Goal: Transaction & Acquisition: Purchase product/service

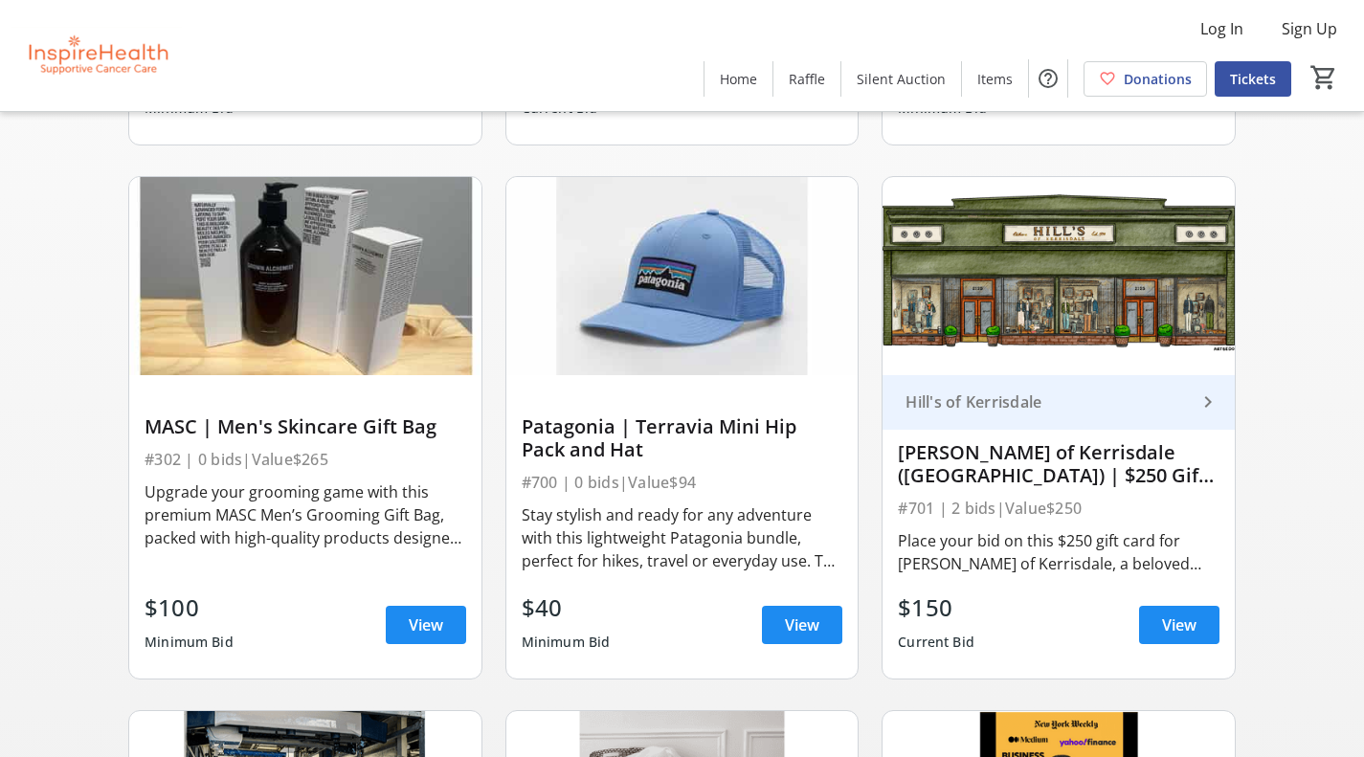
scroll to position [574, 0]
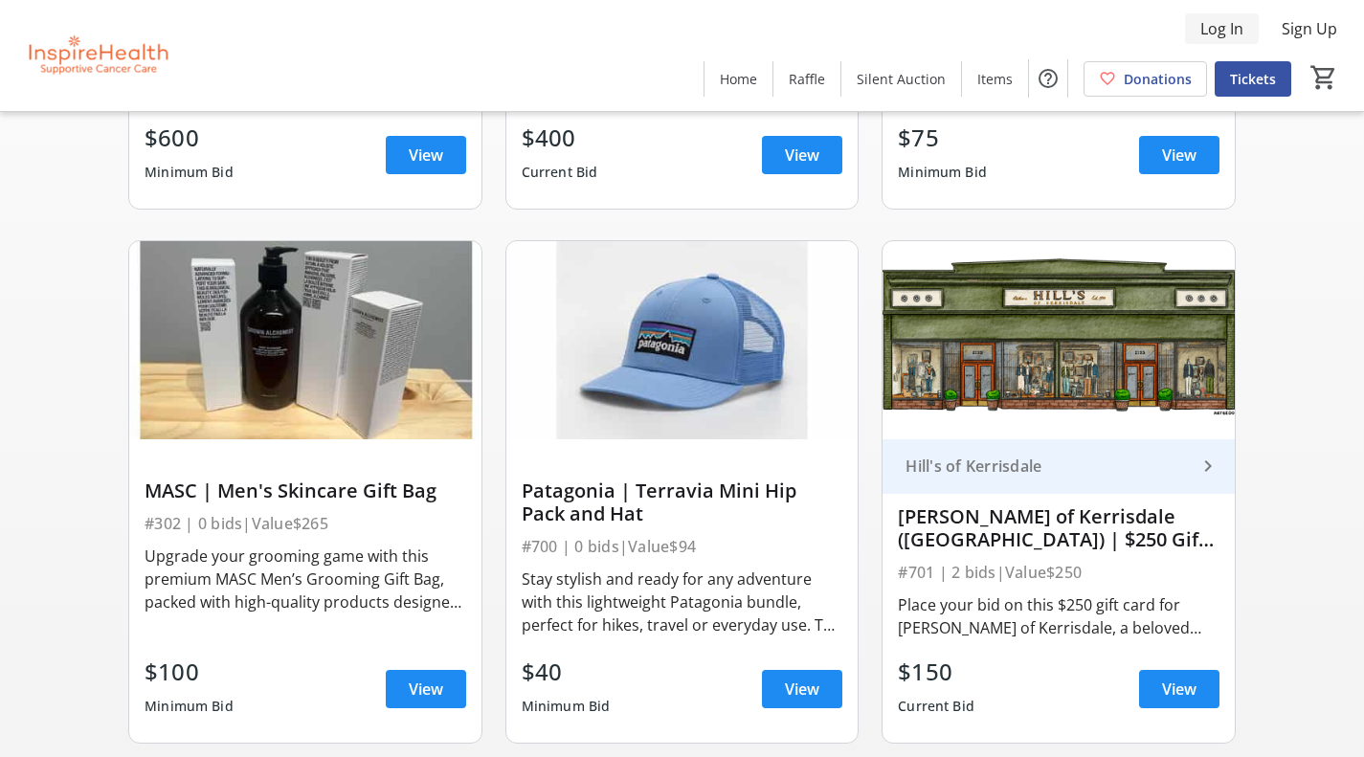
click at [1211, 32] on span "Log In" at bounding box center [1222, 28] width 43 height 23
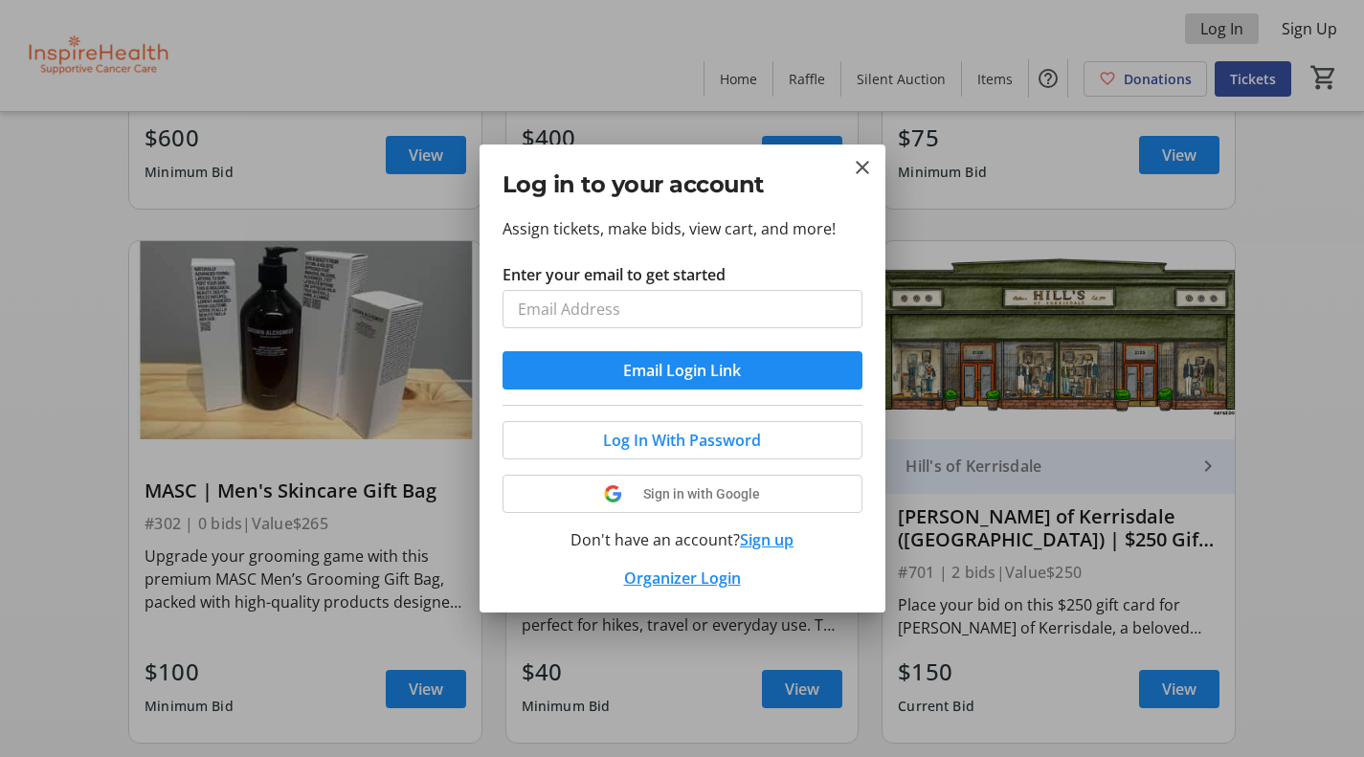
scroll to position [0, 0]
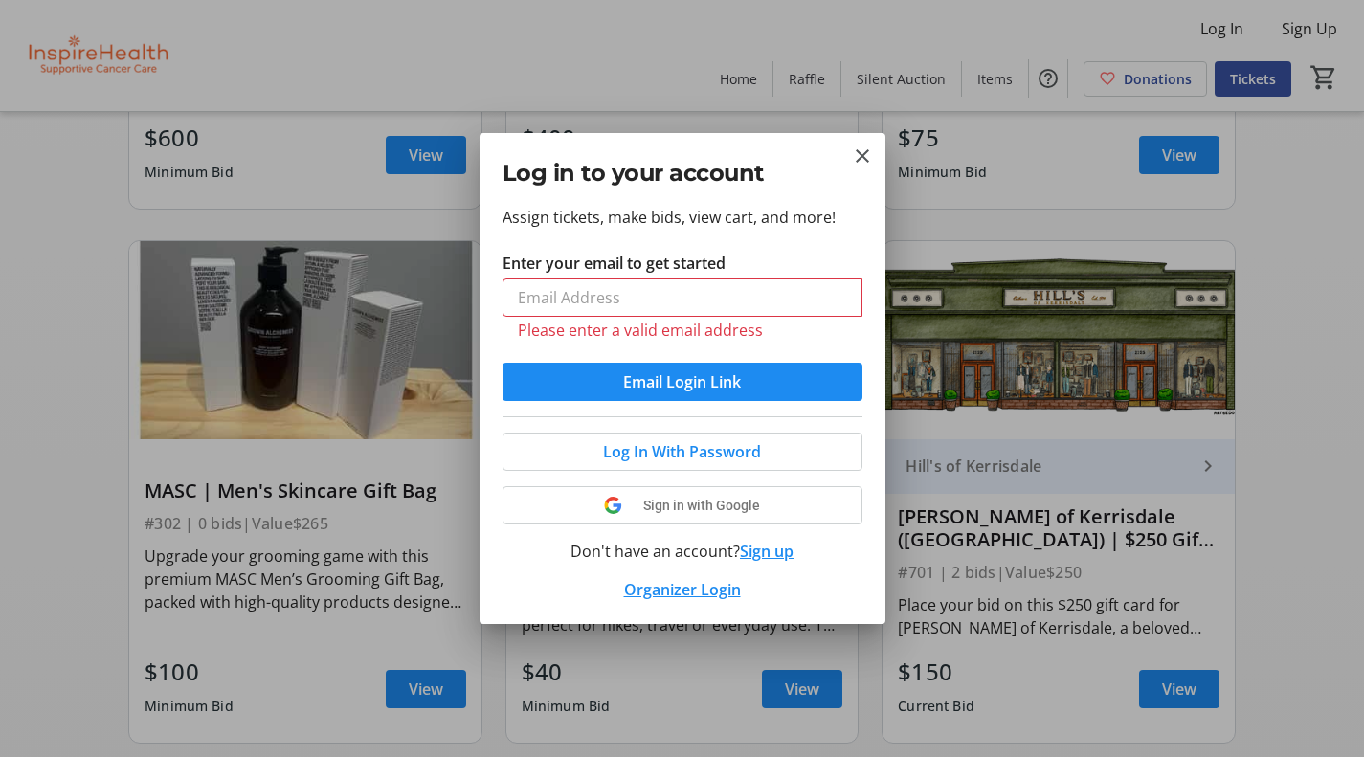
click at [1321, 22] on div at bounding box center [682, 378] width 1364 height 757
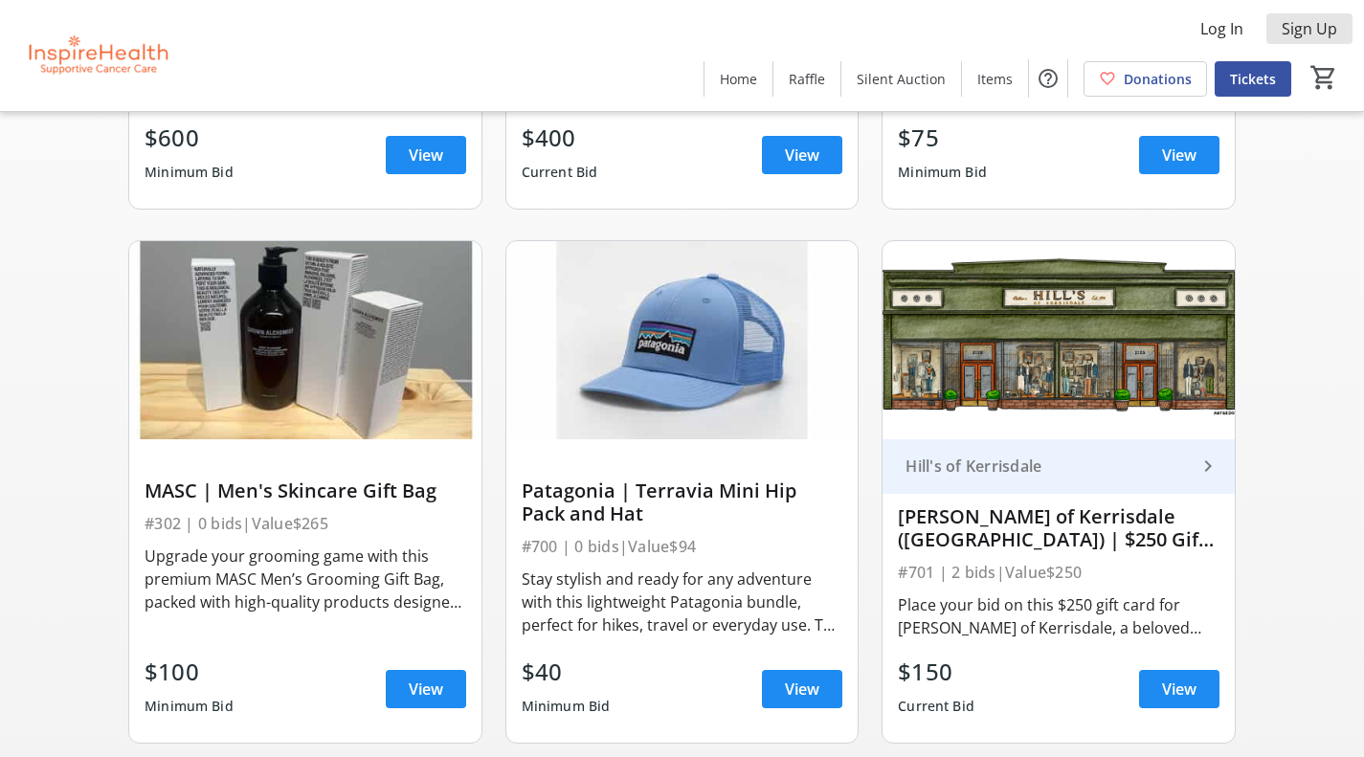
click at [1321, 22] on span "Sign Up" at bounding box center [1310, 28] width 56 height 23
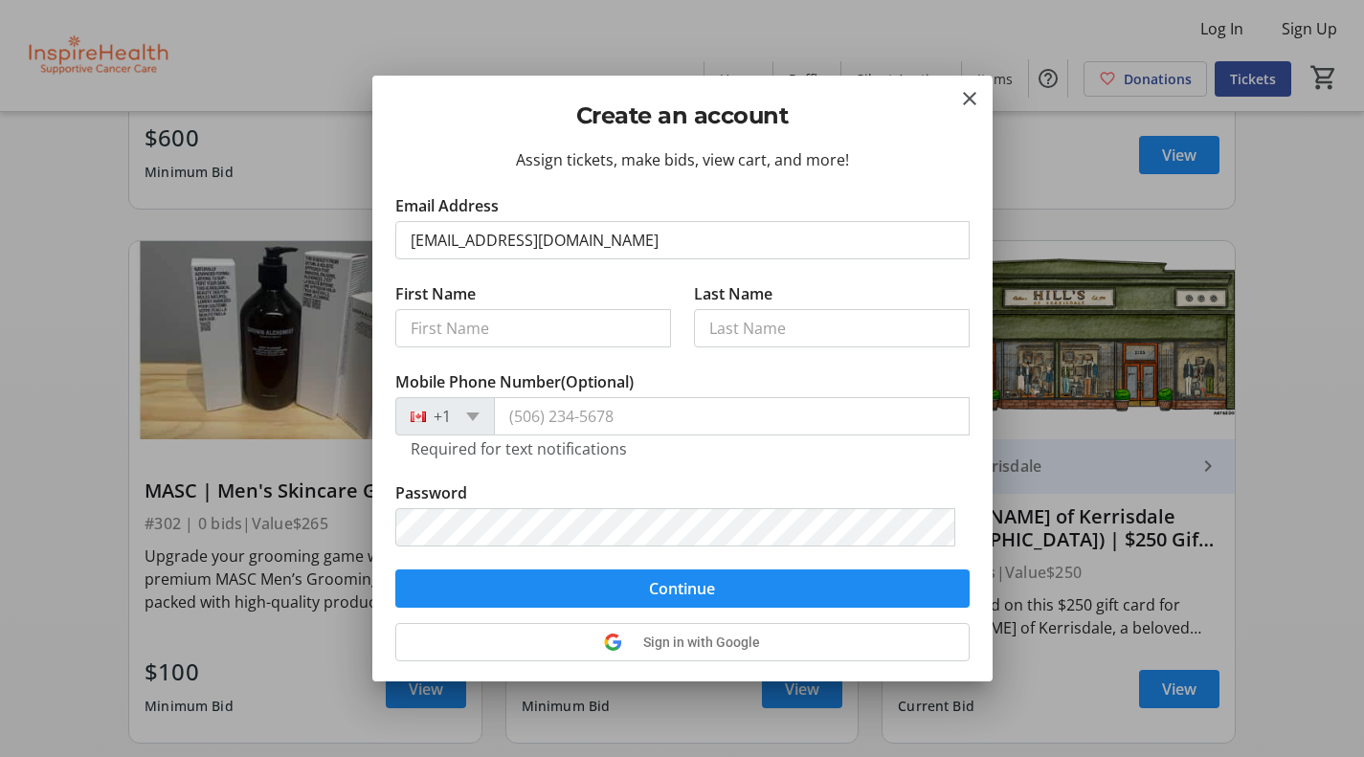
type input "luci.comparelli@gmail.com"
type input "Luciana"
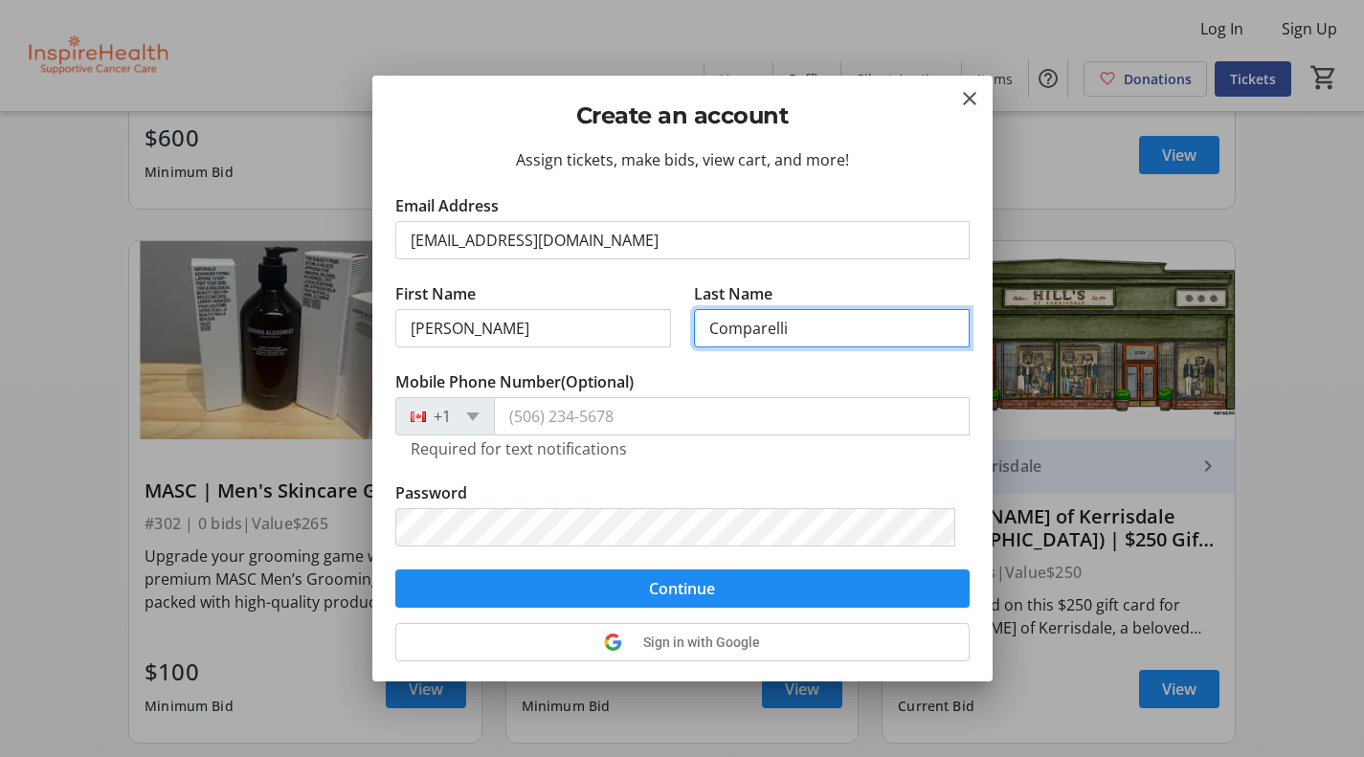
type input "Comparelli"
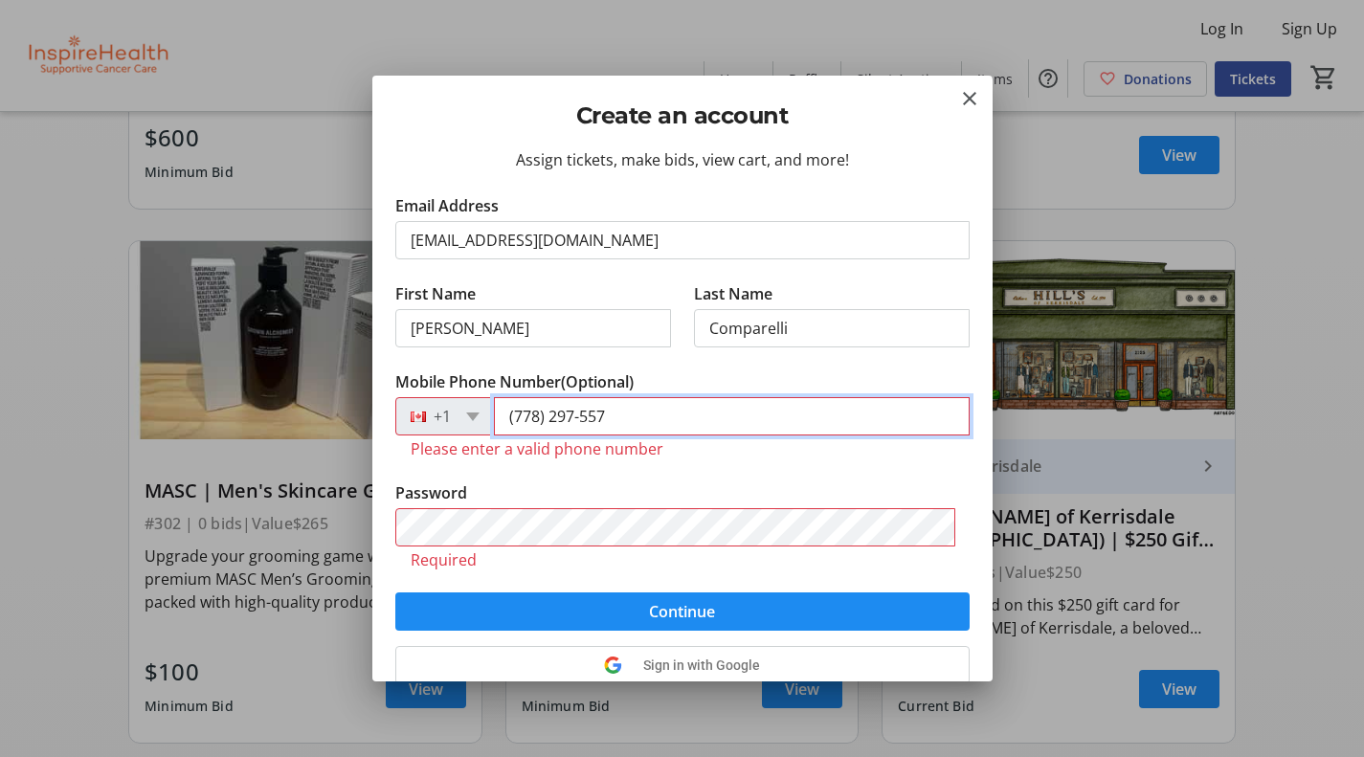
click at [557, 414] on input "(778) 297-557" at bounding box center [732, 416] width 476 height 38
type input "(778) 229-7557"
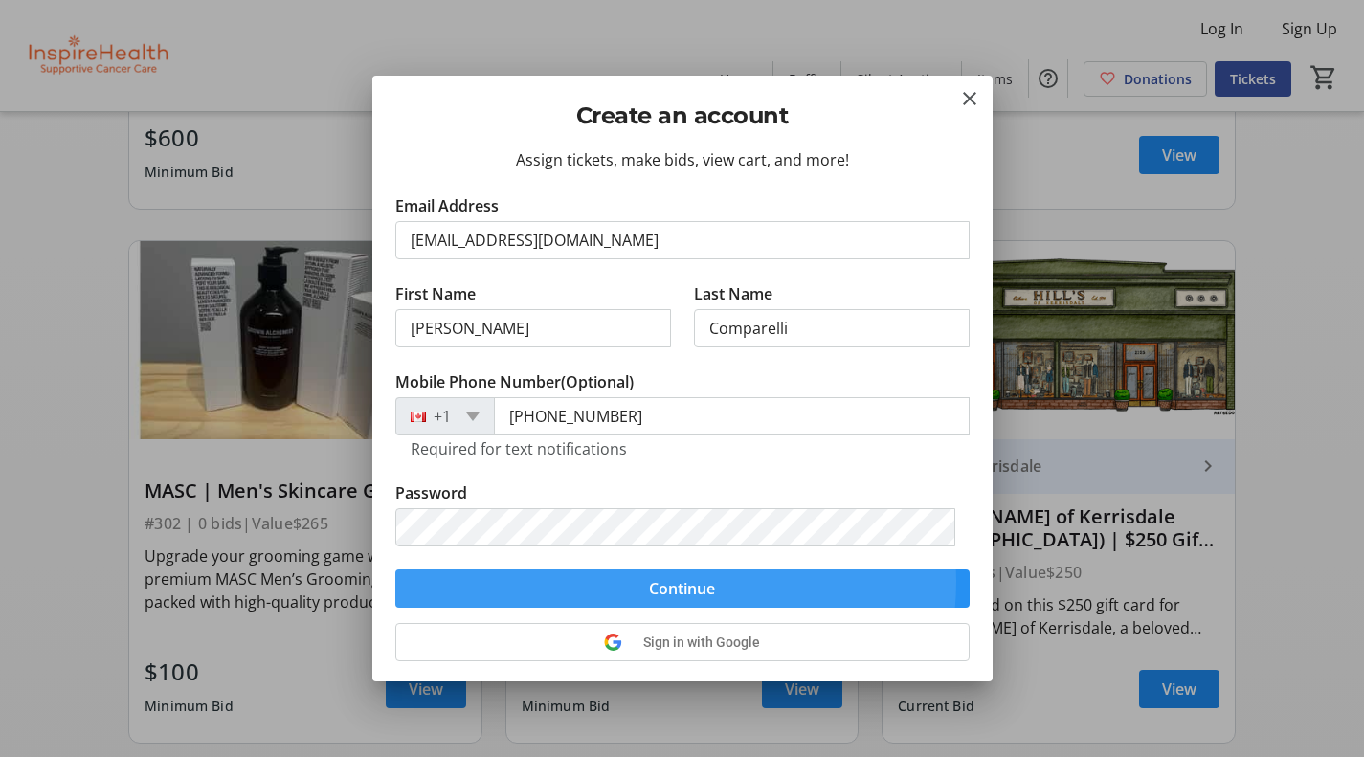
click at [659, 581] on span "Continue" at bounding box center [682, 588] width 66 height 23
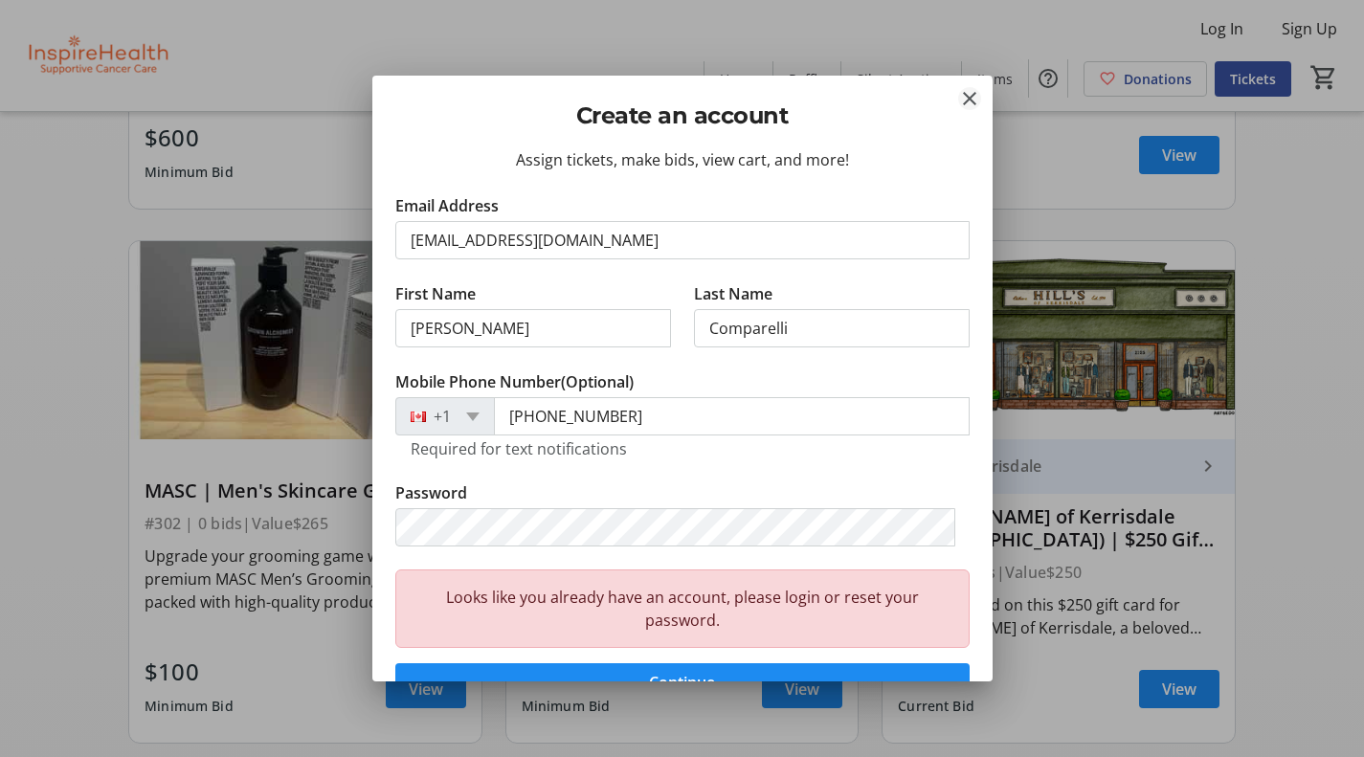
click at [977, 102] on mat-icon "Close" at bounding box center [969, 98] width 23 height 23
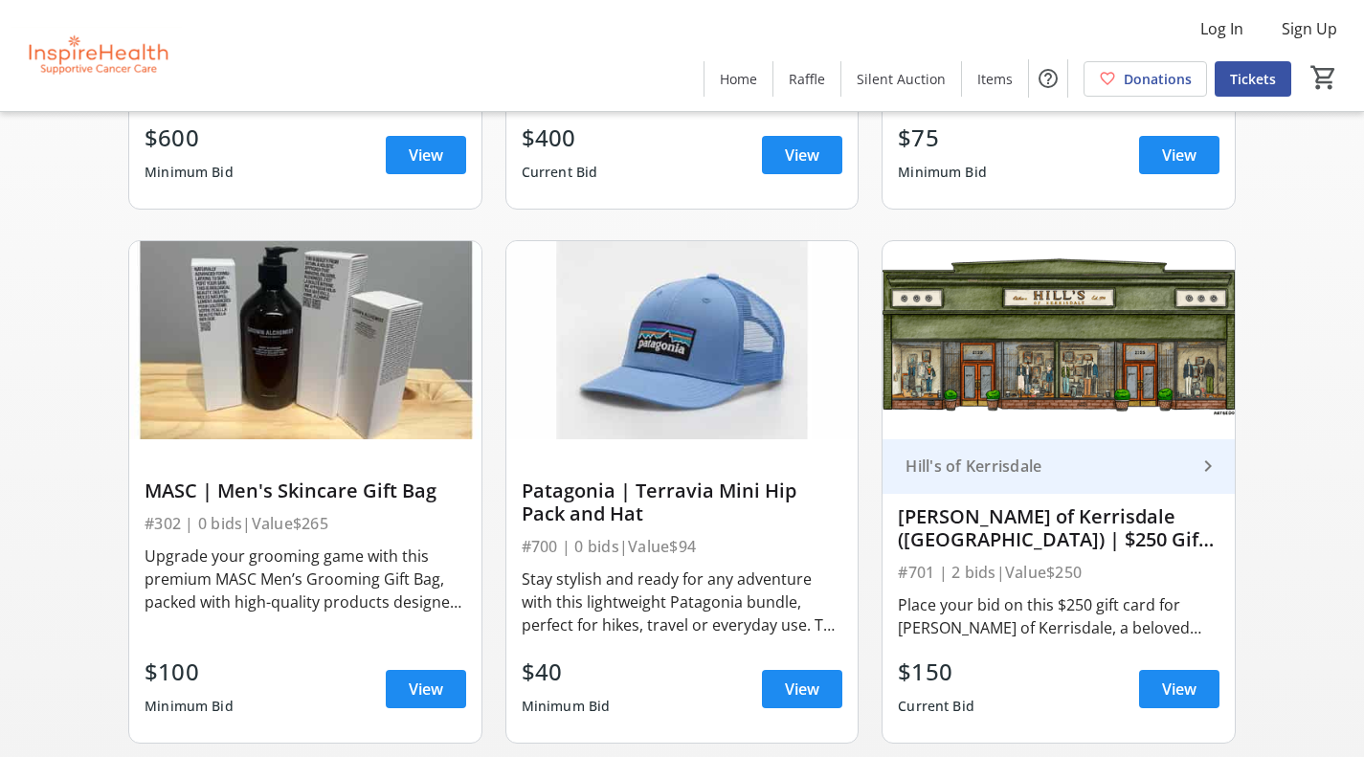
scroll to position [574, 0]
click at [1228, 24] on span "Log In" at bounding box center [1222, 28] width 43 height 23
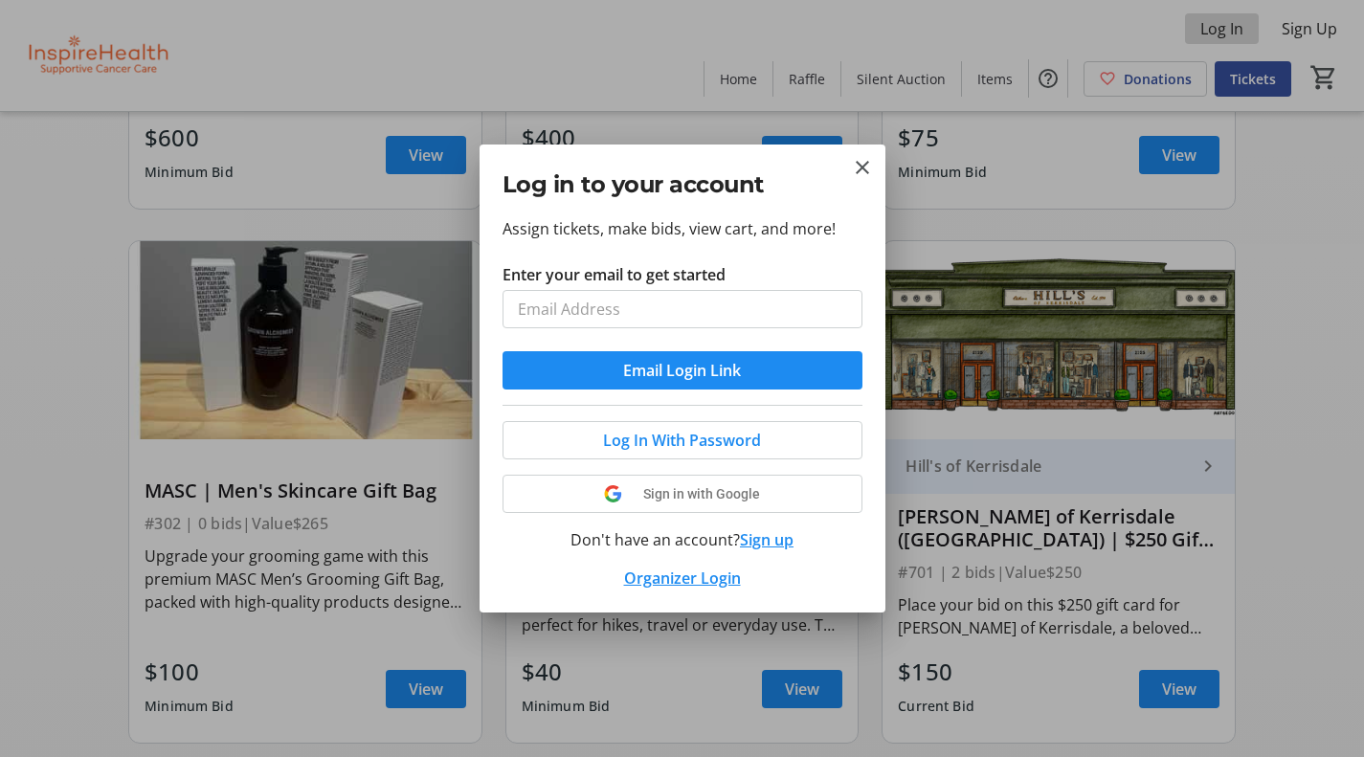
scroll to position [0, 0]
click at [565, 288] on tr-form-field "Enter your email to get started" at bounding box center [683, 307] width 360 height 88
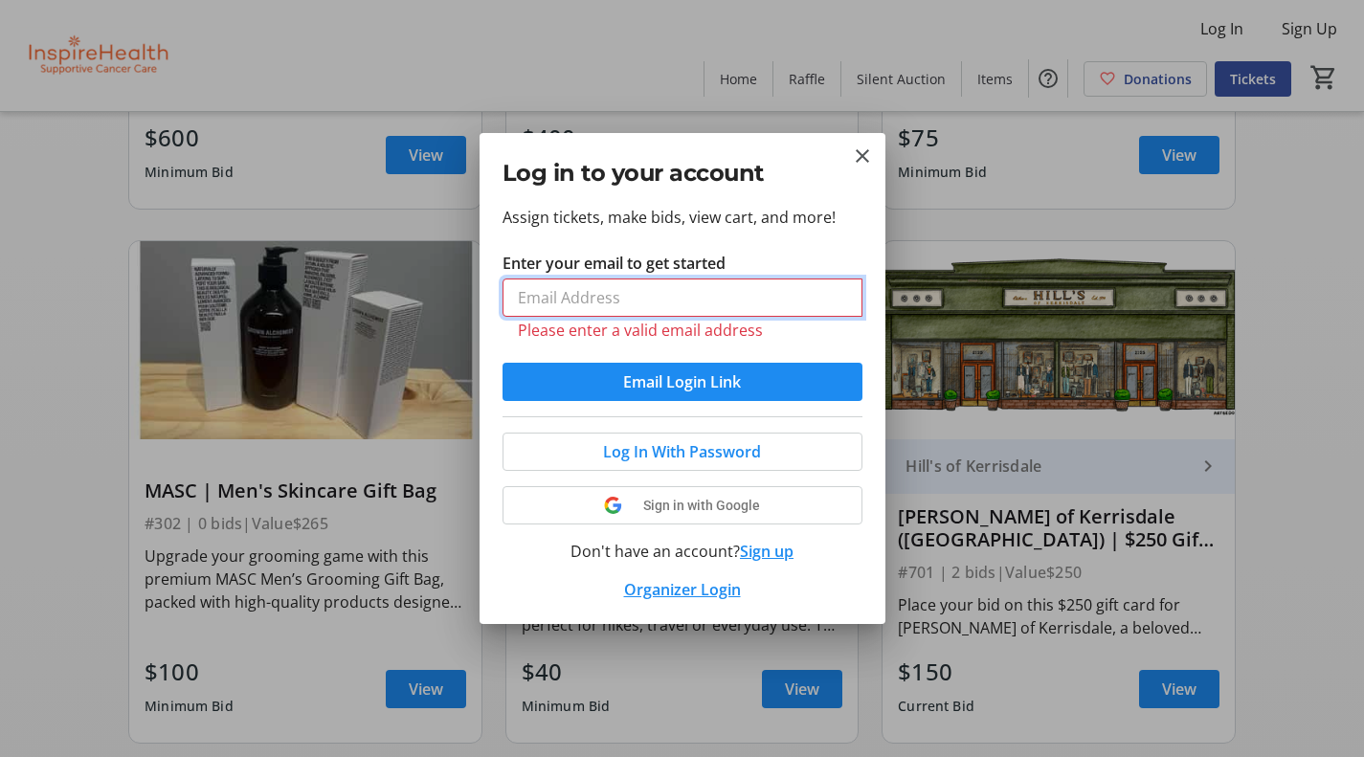
type input "luci.comparelli@gmail.com"
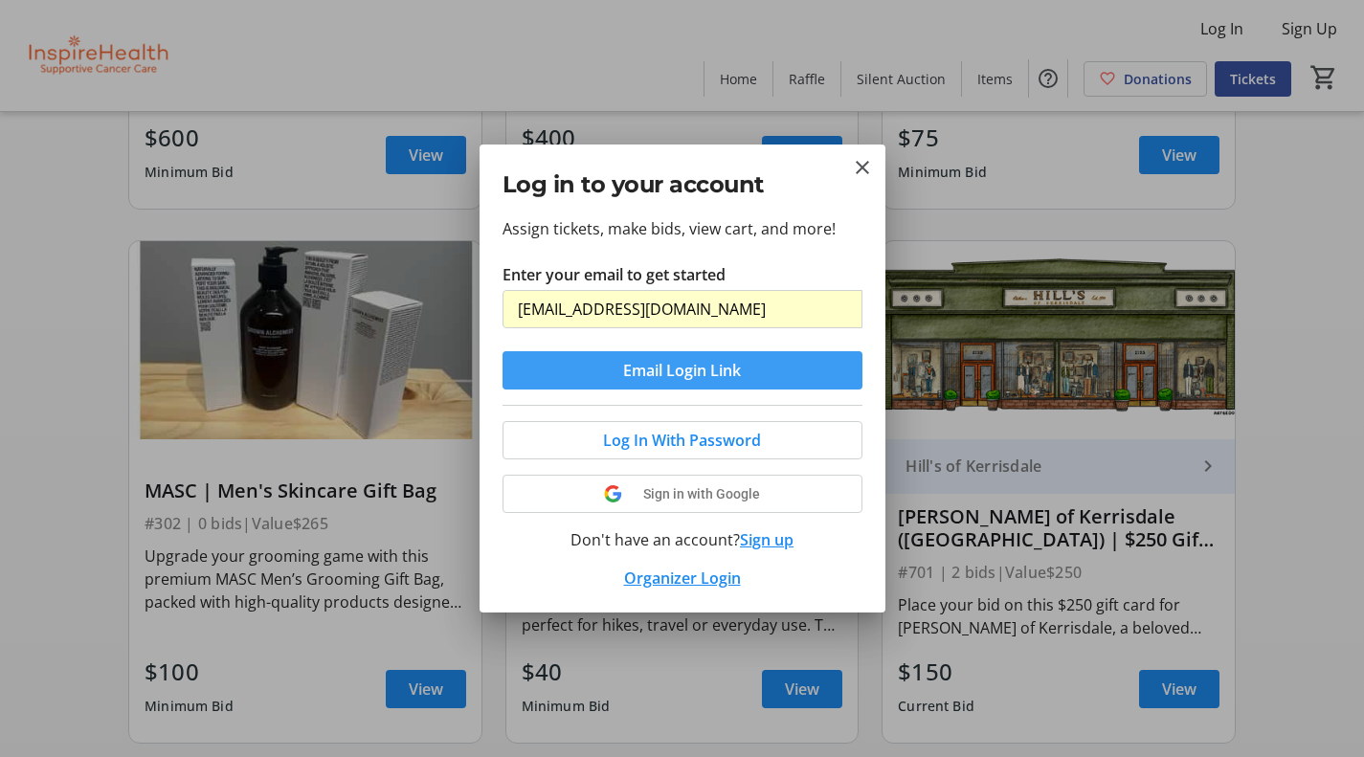
click at [708, 378] on span "Email Login Link" at bounding box center [682, 370] width 118 height 23
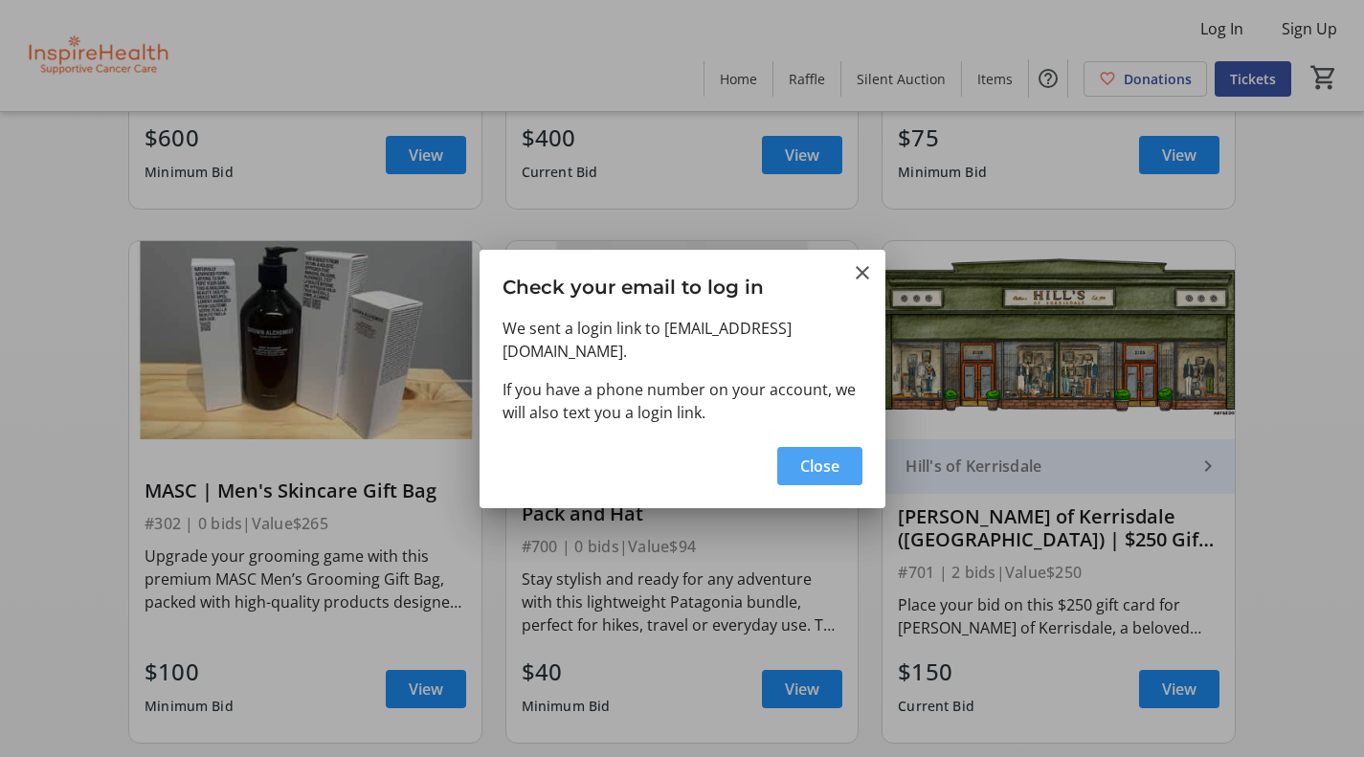
click at [809, 443] on span "button" at bounding box center [819, 466] width 85 height 46
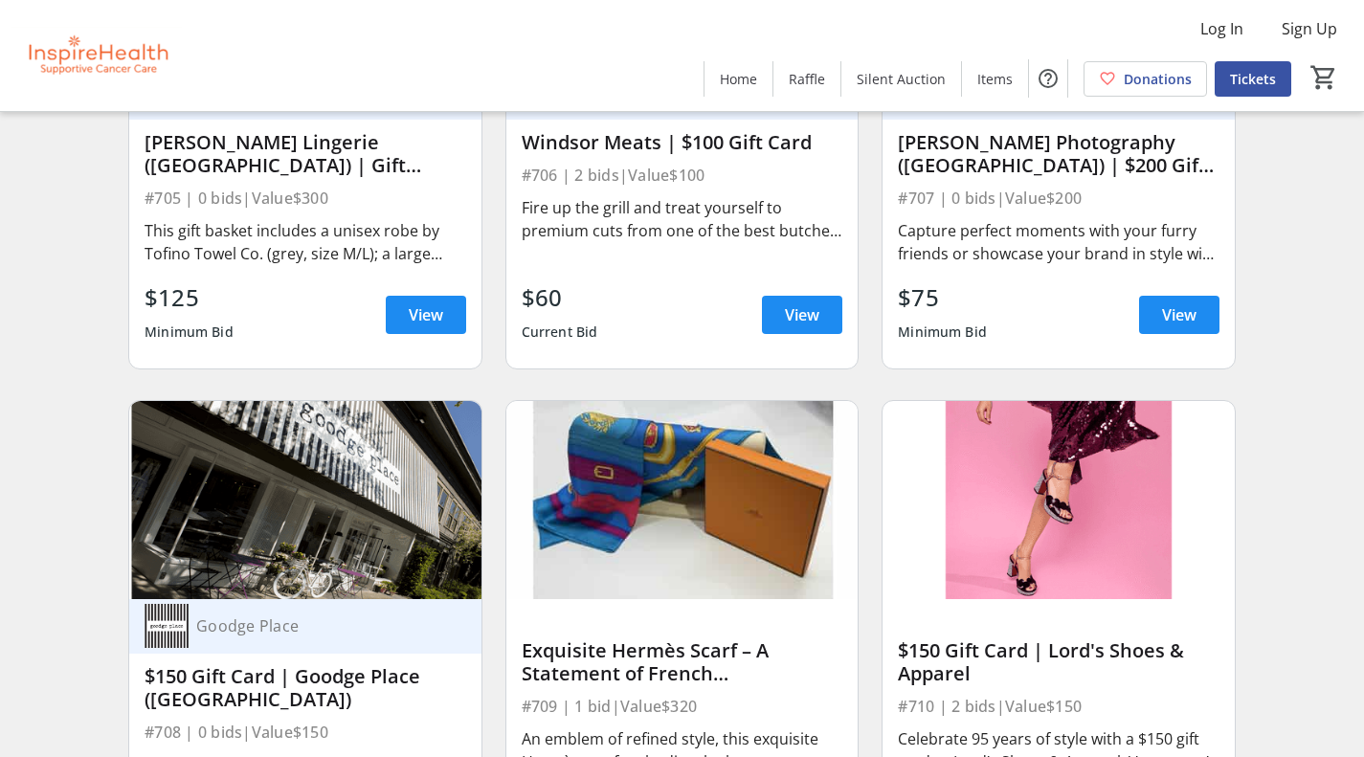
scroll to position [2106, 0]
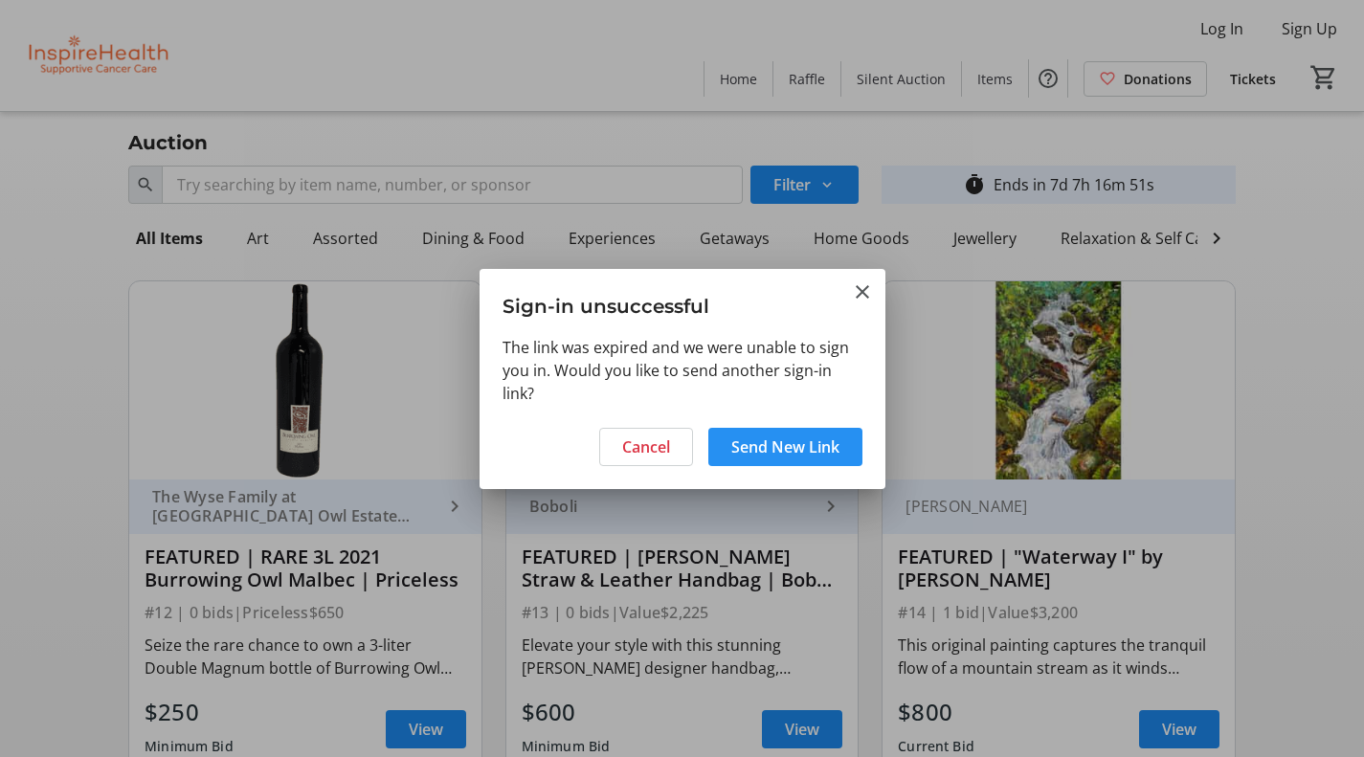
click at [798, 446] on span "Send New Link" at bounding box center [785, 447] width 108 height 23
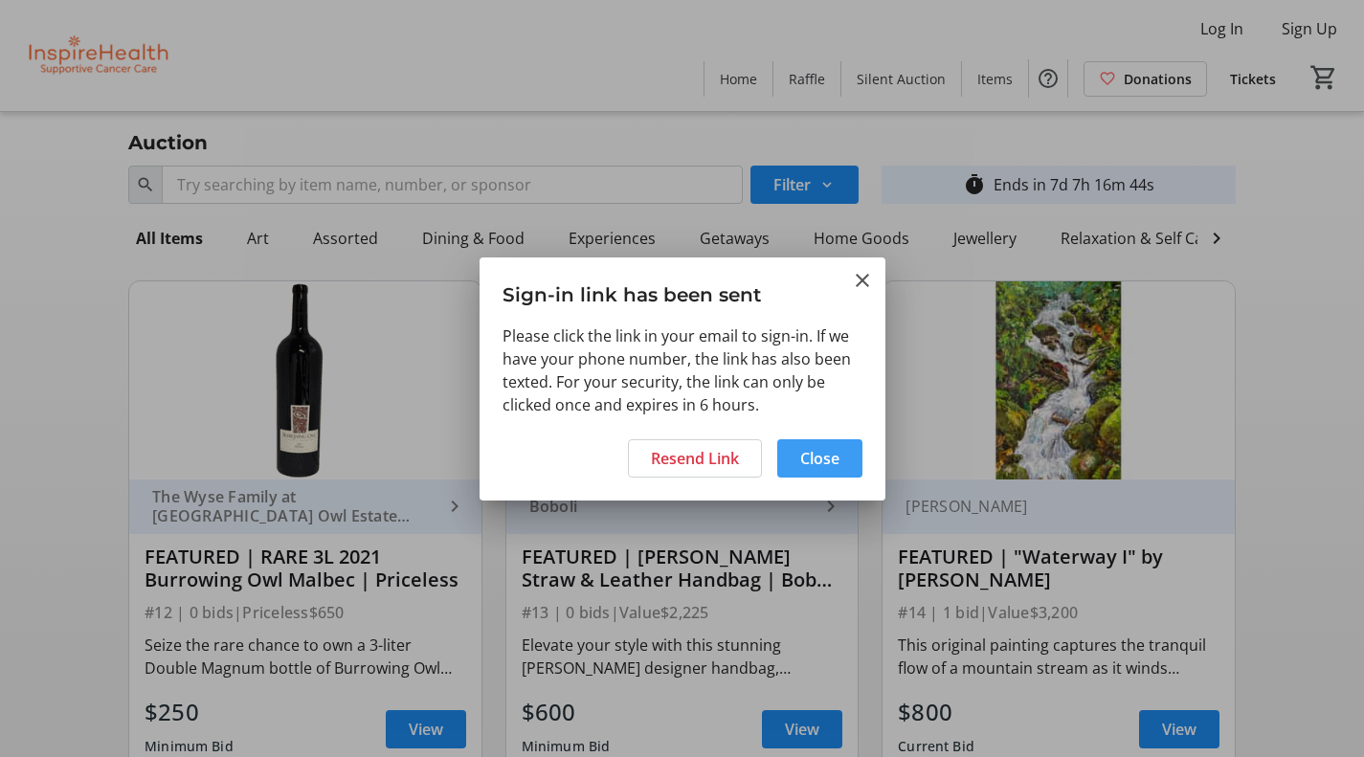
click at [814, 452] on span "Close" at bounding box center [819, 458] width 39 height 23
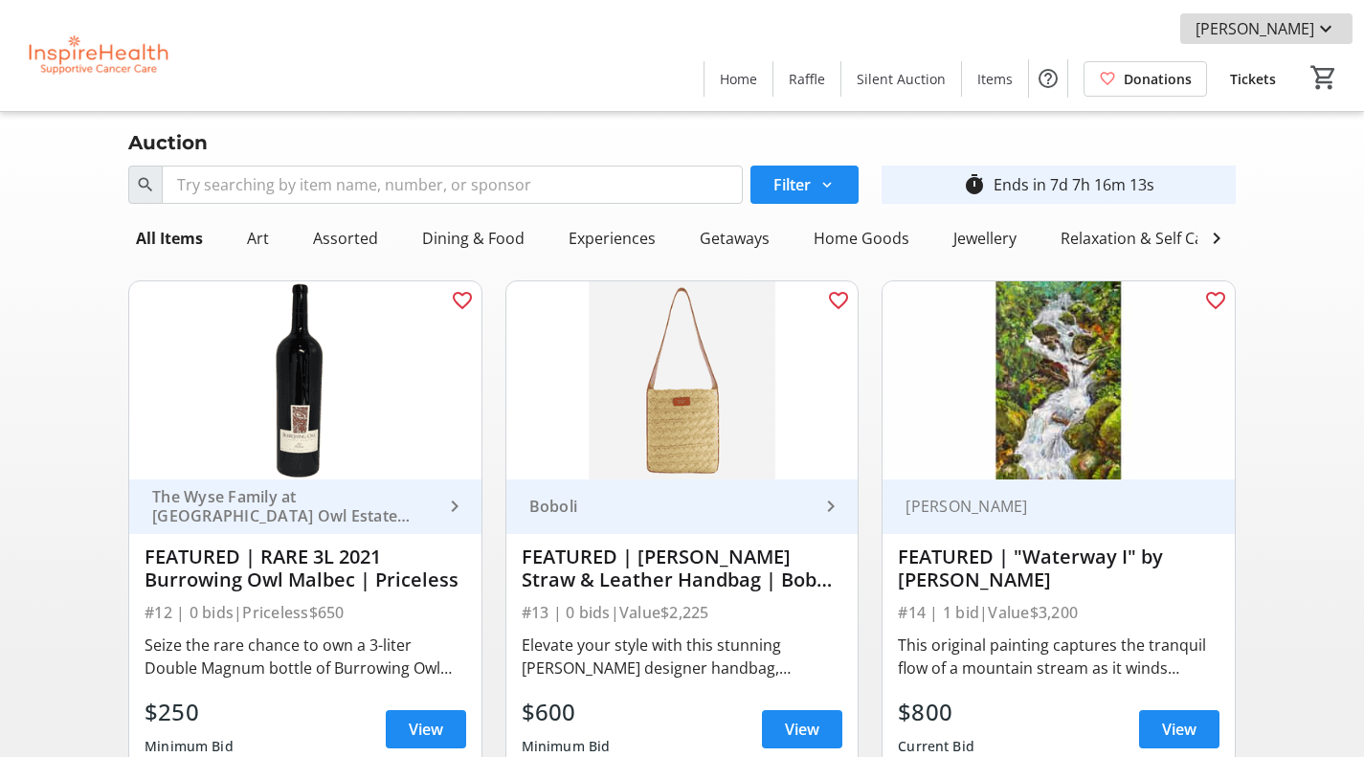
click at [1277, 40] on span at bounding box center [1266, 29] width 172 height 46
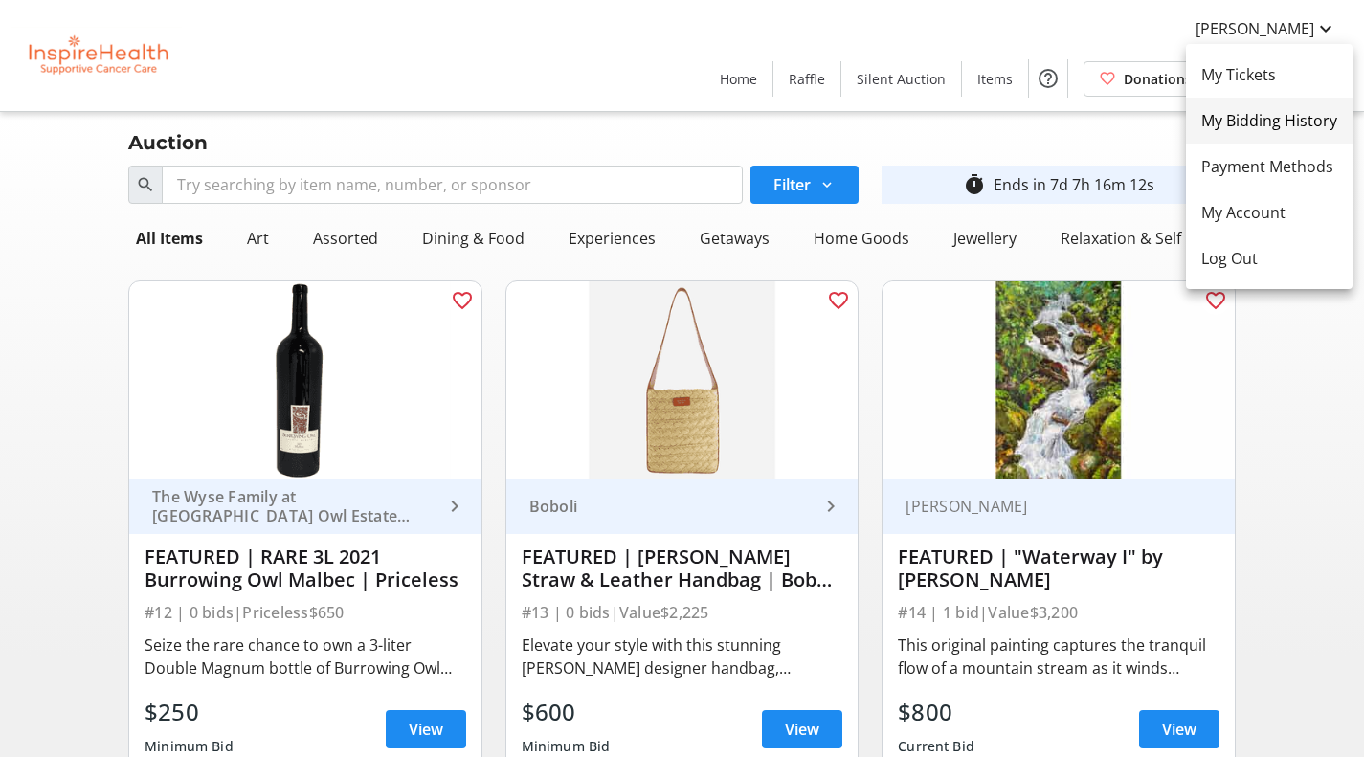
click at [1259, 120] on span "My Bidding History" at bounding box center [1269, 120] width 136 height 23
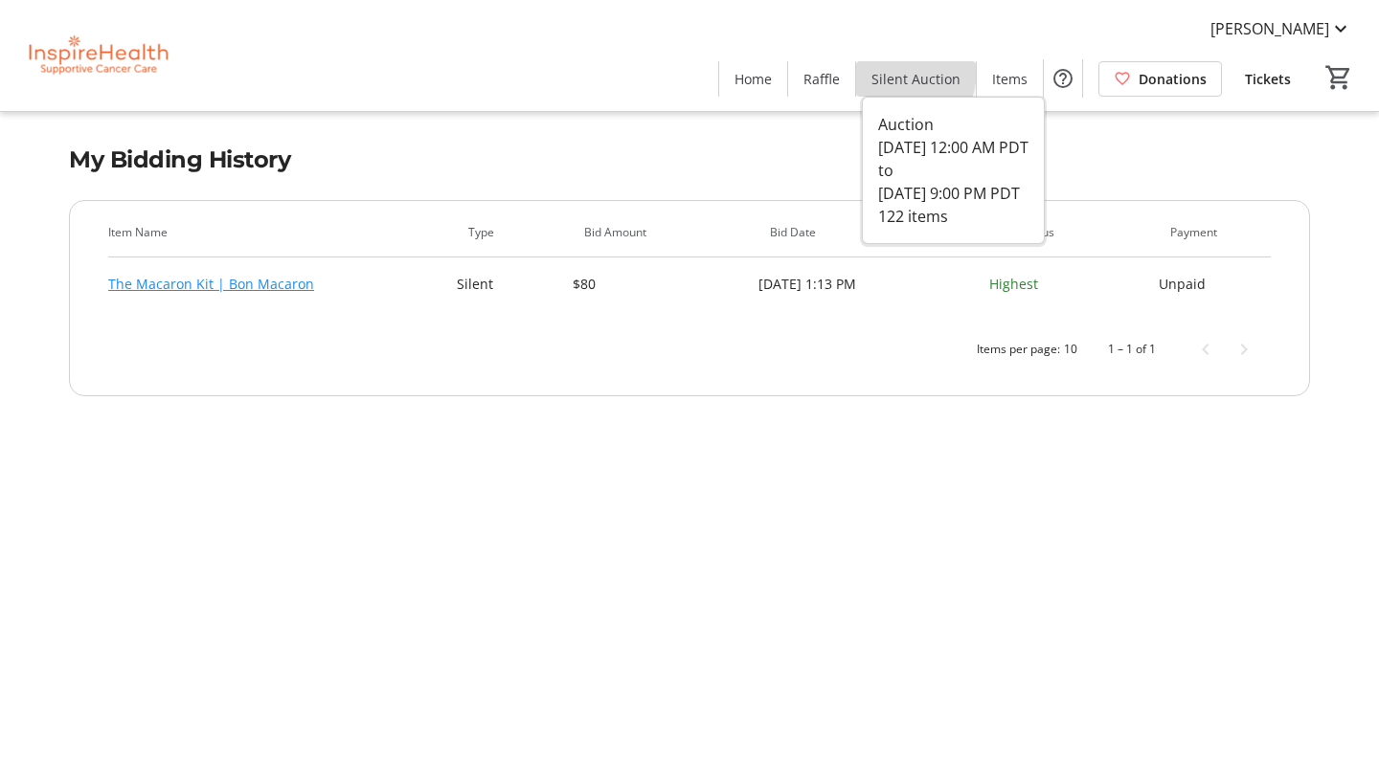
click at [886, 69] on span "Silent Auction" at bounding box center [915, 79] width 89 height 20
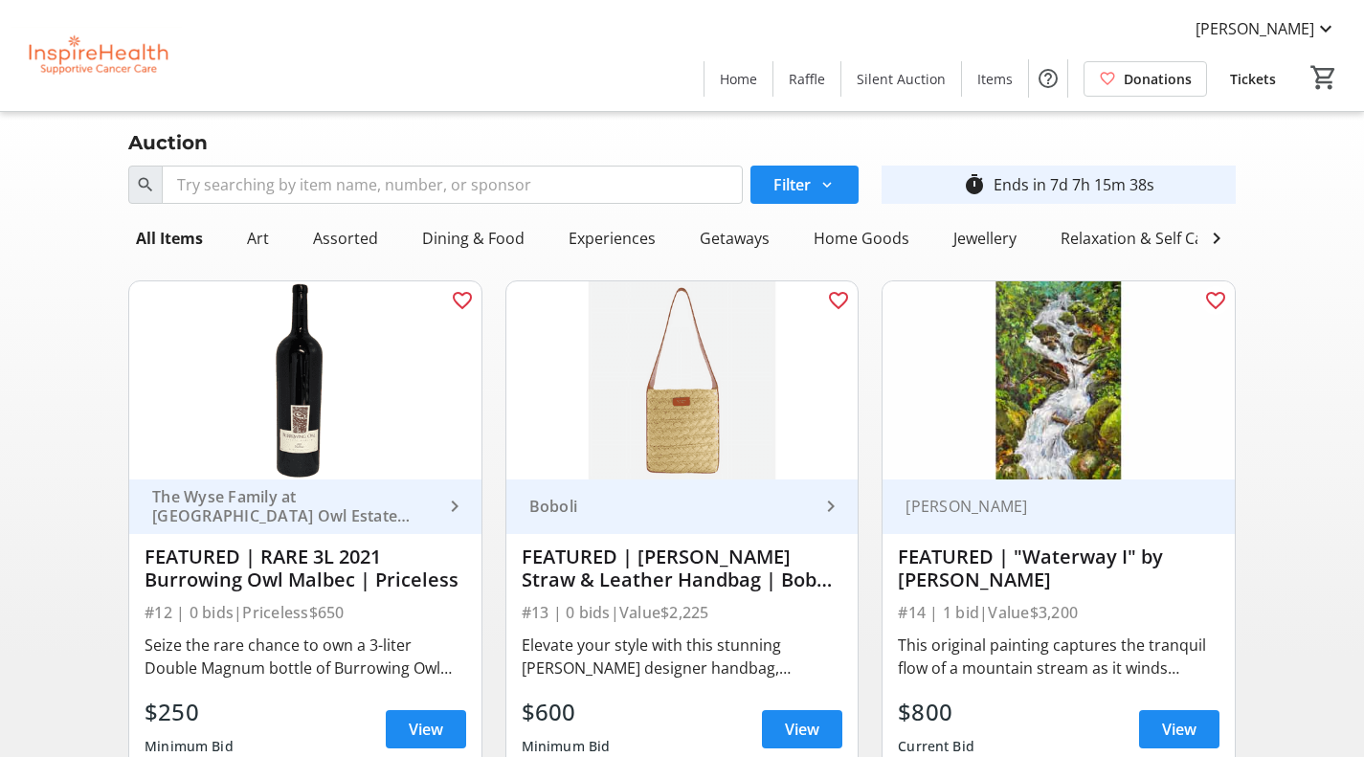
click at [695, 480] on img at bounding box center [682, 380] width 352 height 198
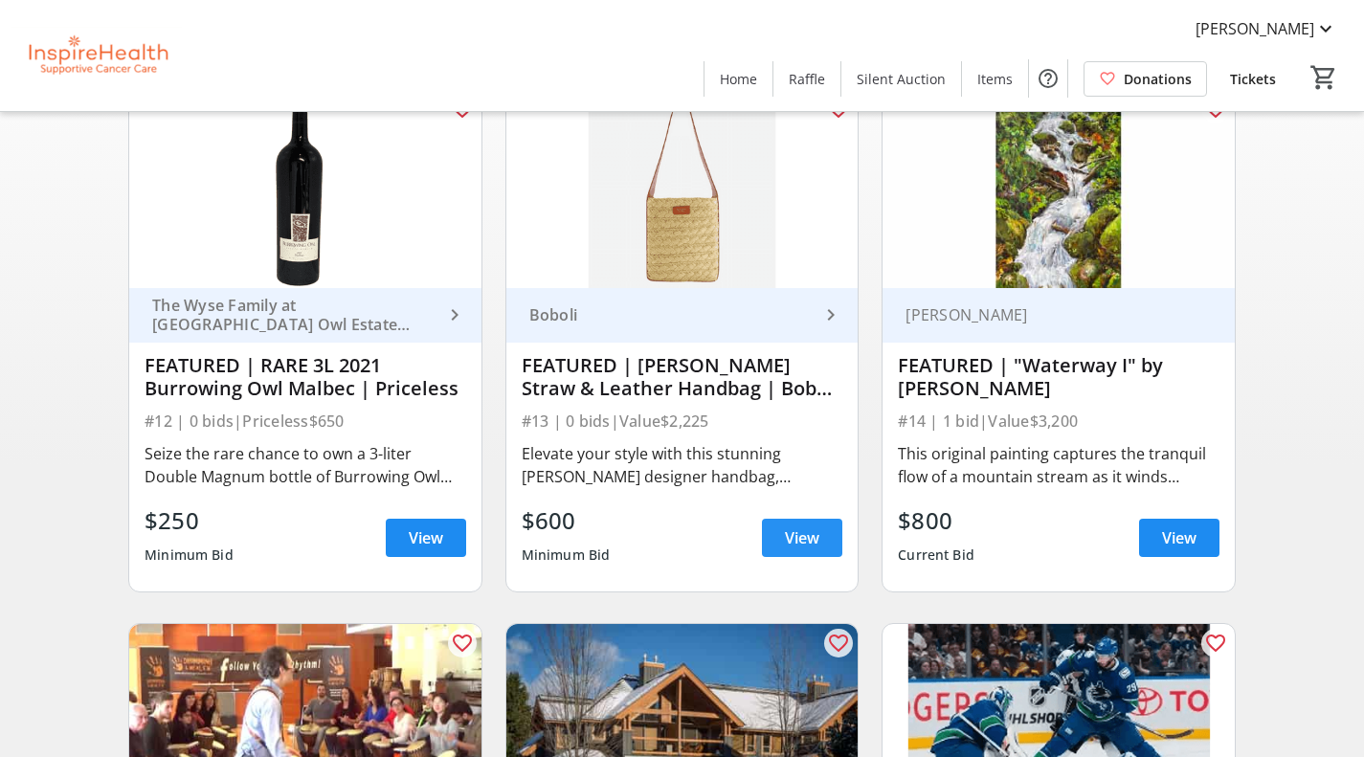
click at [775, 550] on span at bounding box center [802, 538] width 80 height 46
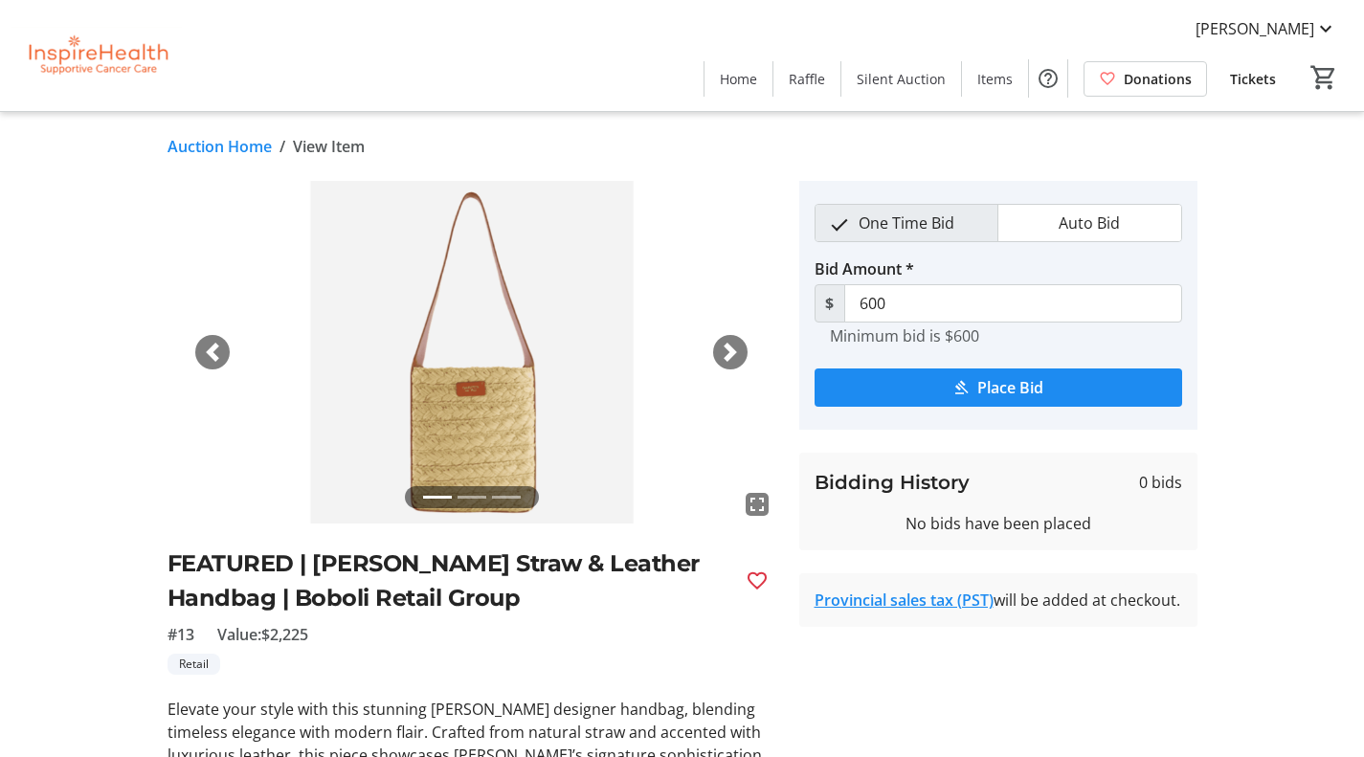
click at [731, 354] on span "button" at bounding box center [730, 352] width 19 height 19
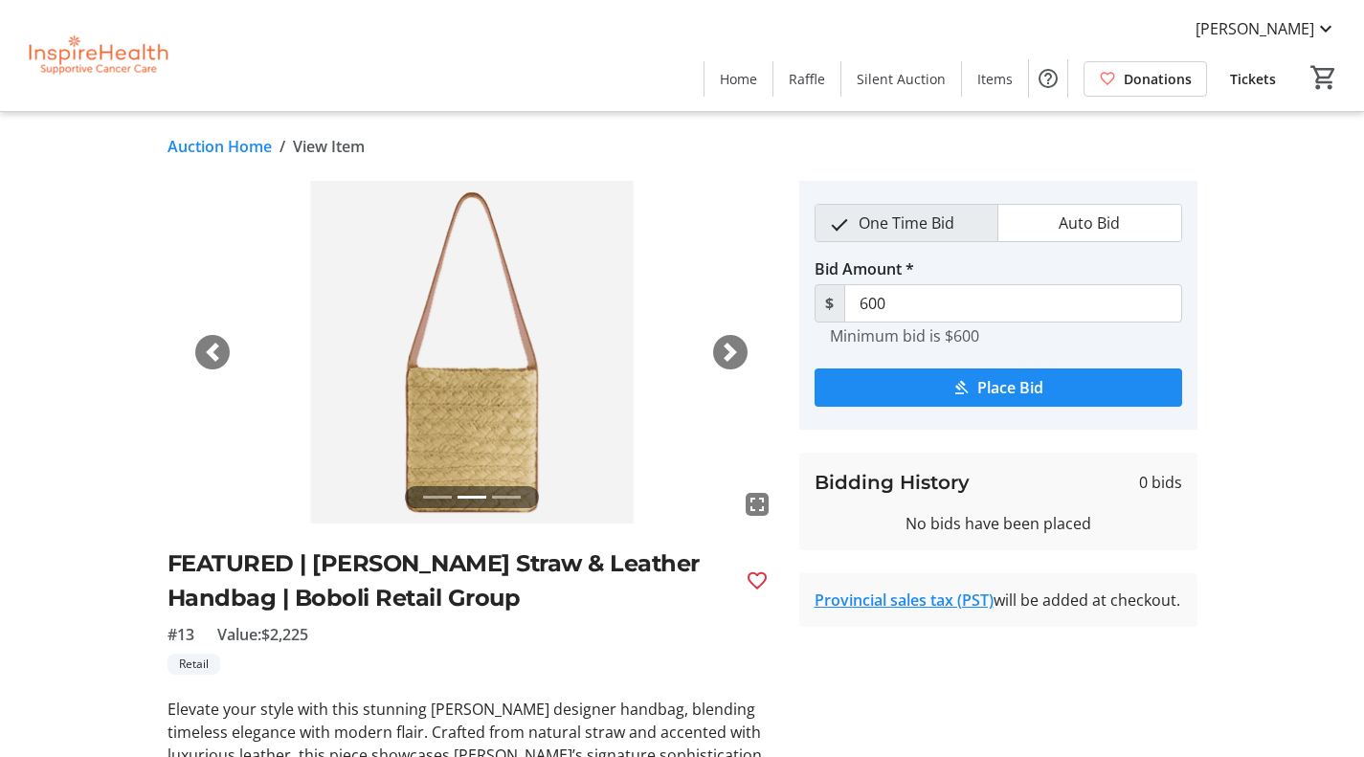
click at [731, 354] on span "button" at bounding box center [730, 352] width 19 height 19
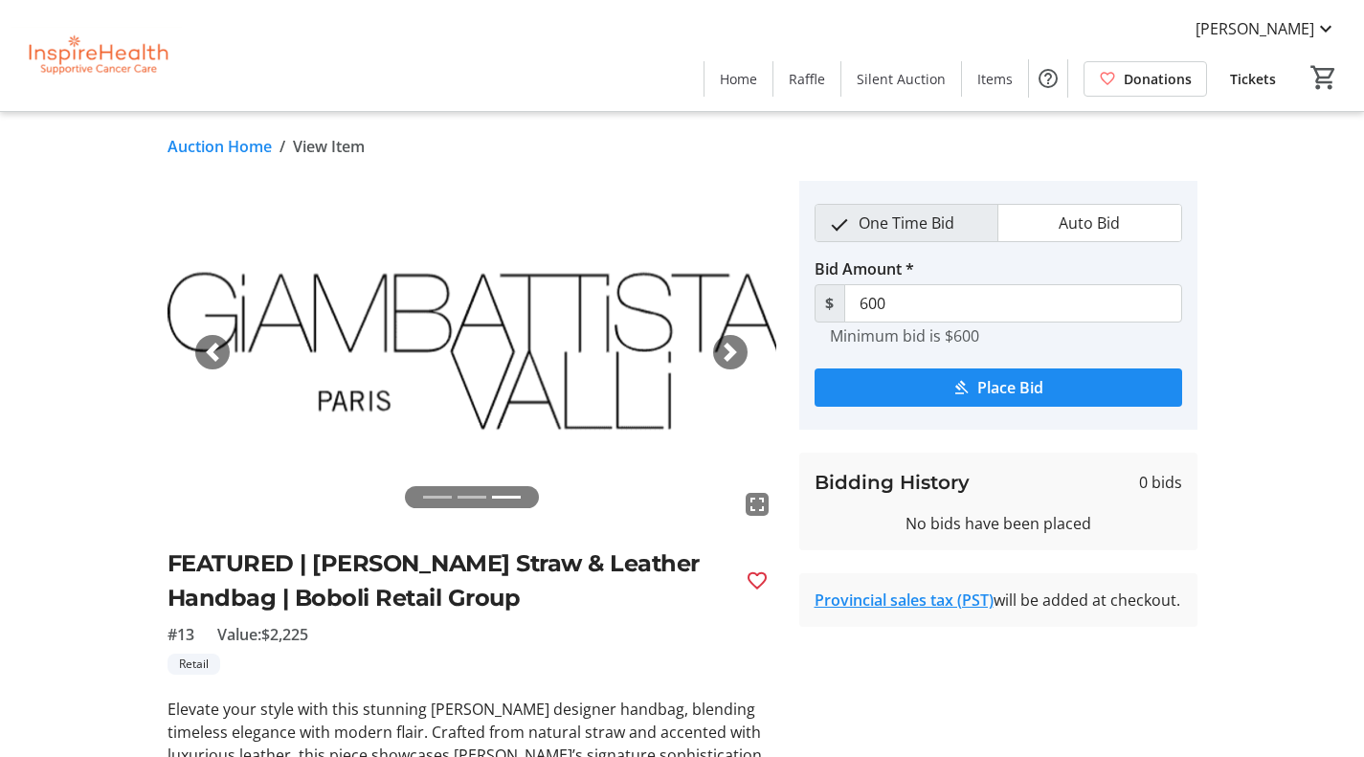
click at [732, 351] on span "button" at bounding box center [730, 352] width 19 height 19
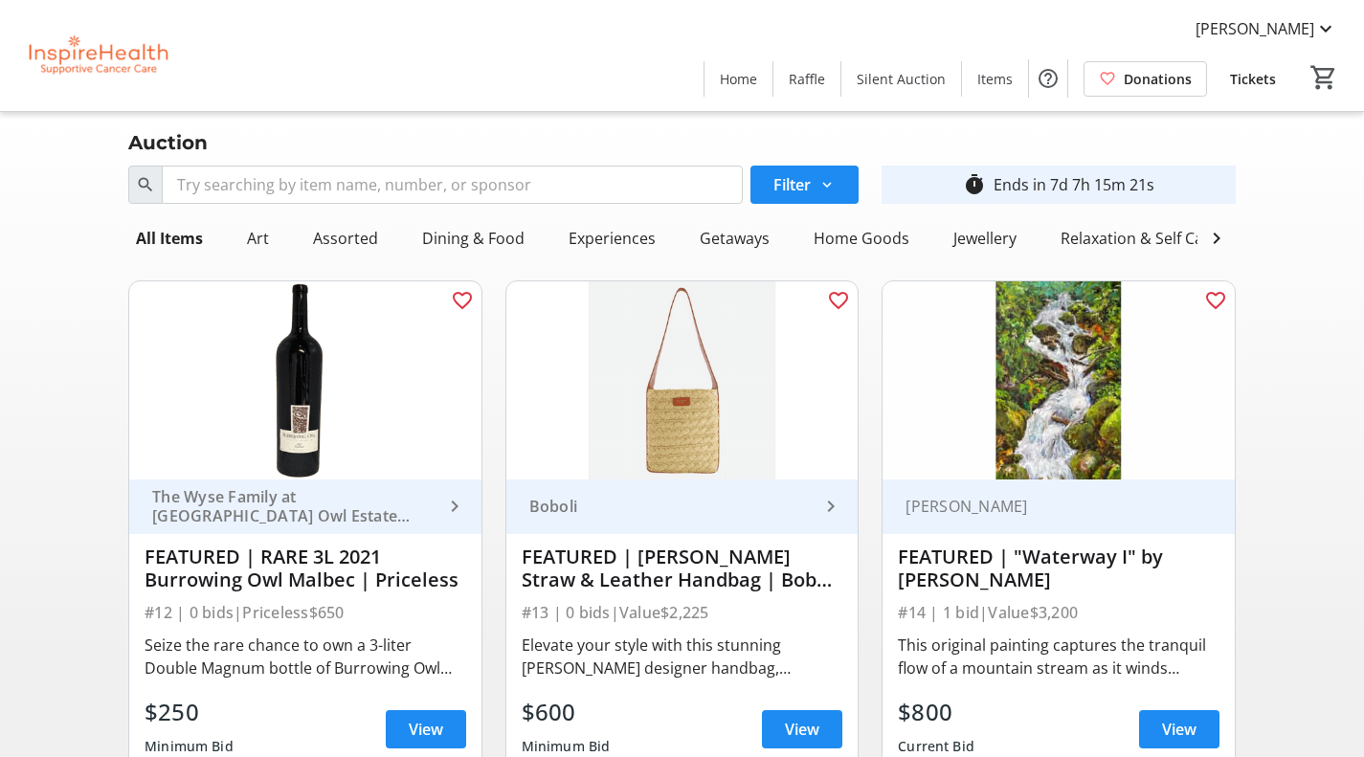
scroll to position [0, 368]
click at [601, 237] on div "Jewellery" at bounding box center [617, 238] width 79 height 38
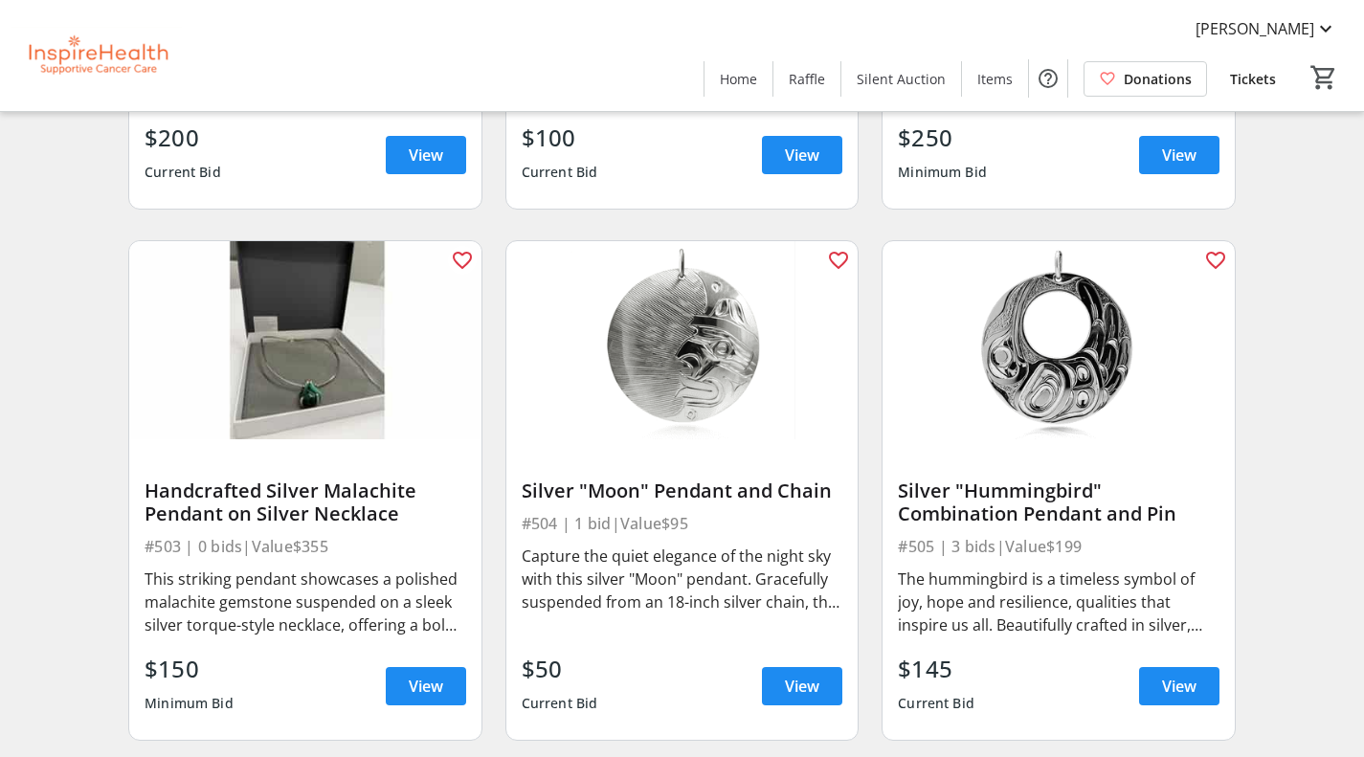
scroll to position [1149, 0]
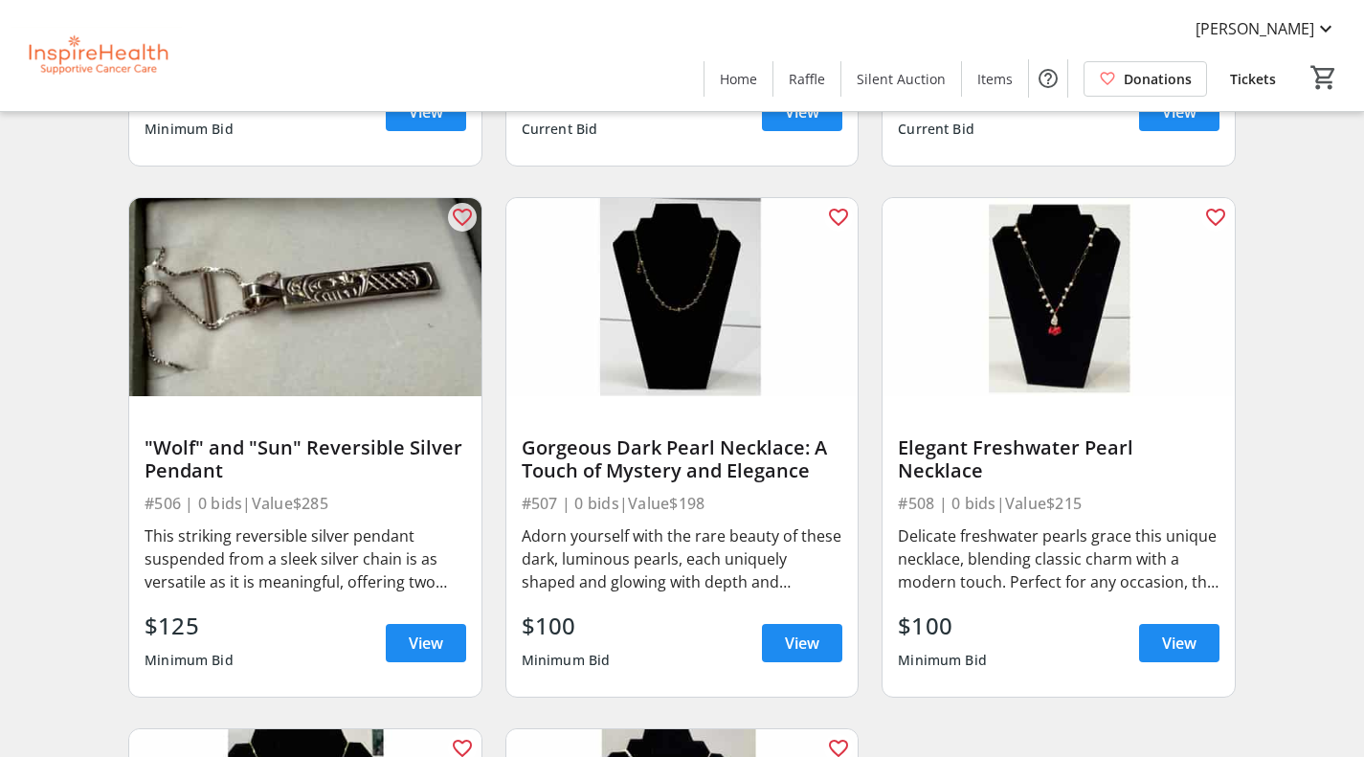
click at [1062, 351] on img at bounding box center [1059, 297] width 352 height 198
click at [1198, 666] on span at bounding box center [1179, 643] width 80 height 46
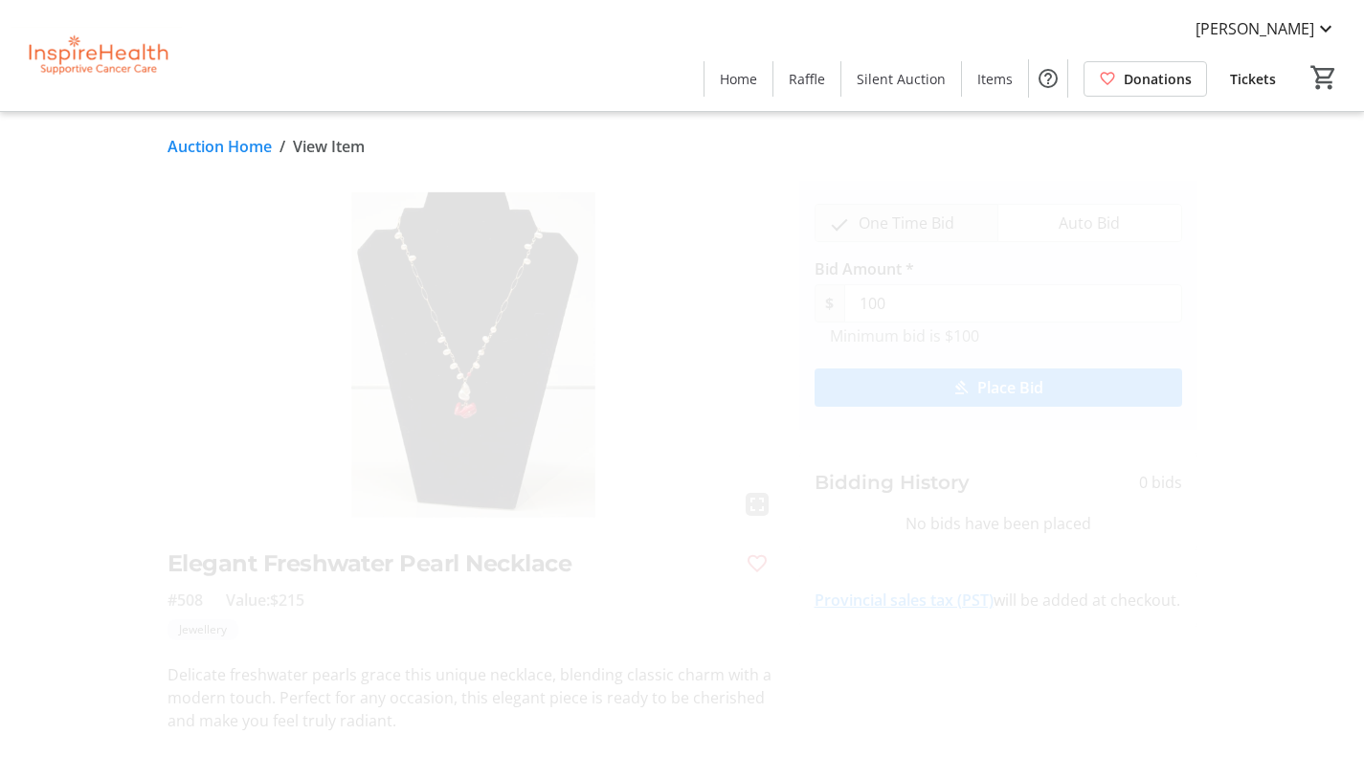
click at [587, 363] on img at bounding box center [472, 352] width 609 height 343
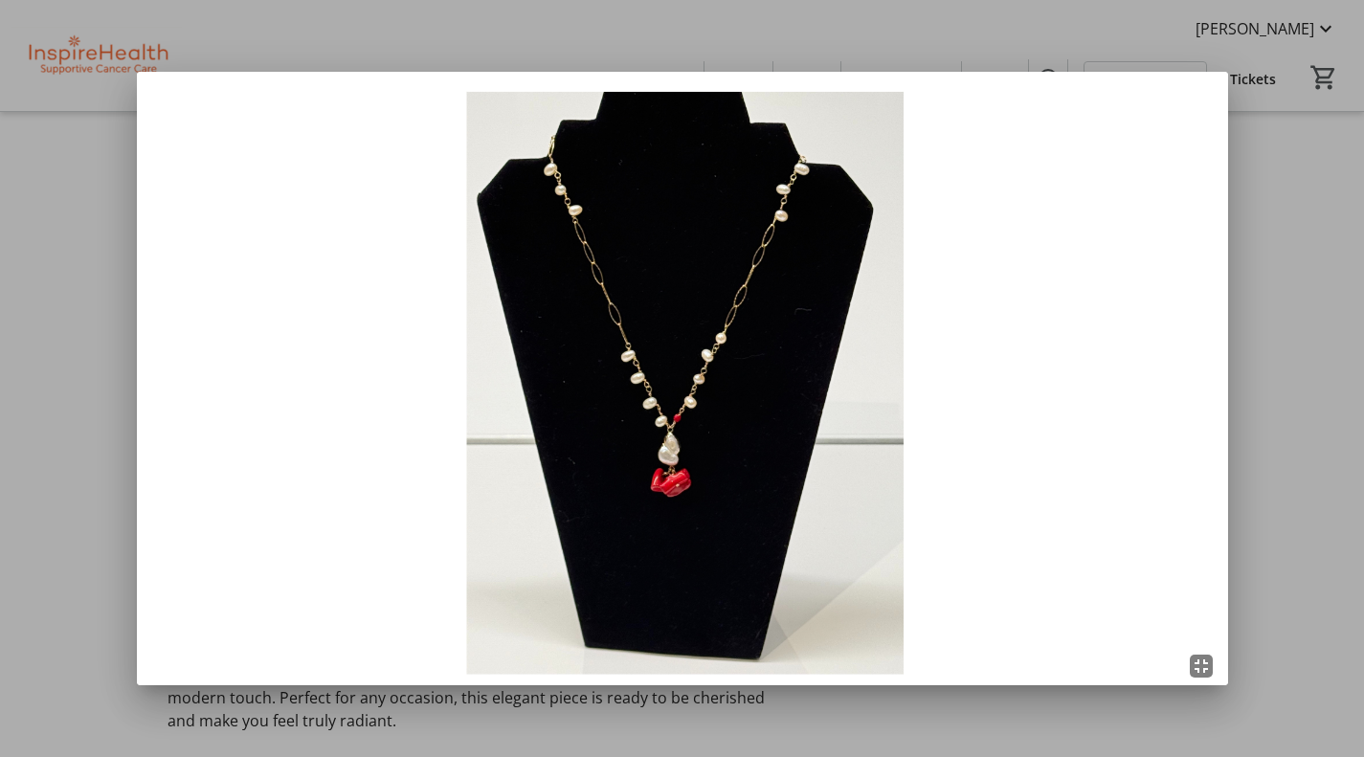
click at [748, 427] on img at bounding box center [682, 379] width 1091 height 614
click at [1288, 323] on div at bounding box center [682, 378] width 1364 height 757
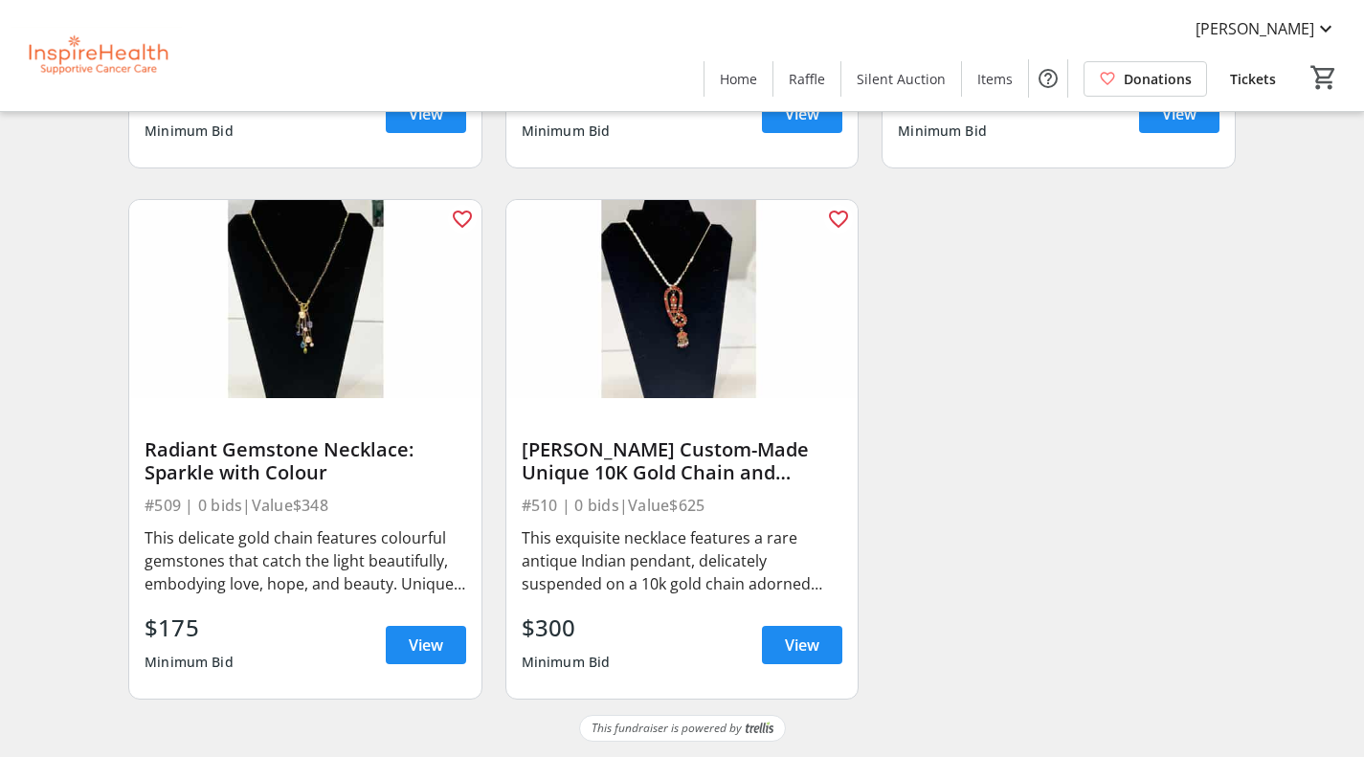
scroll to position [1693, 0]
click at [812, 640] on span "View" at bounding box center [802, 645] width 34 height 23
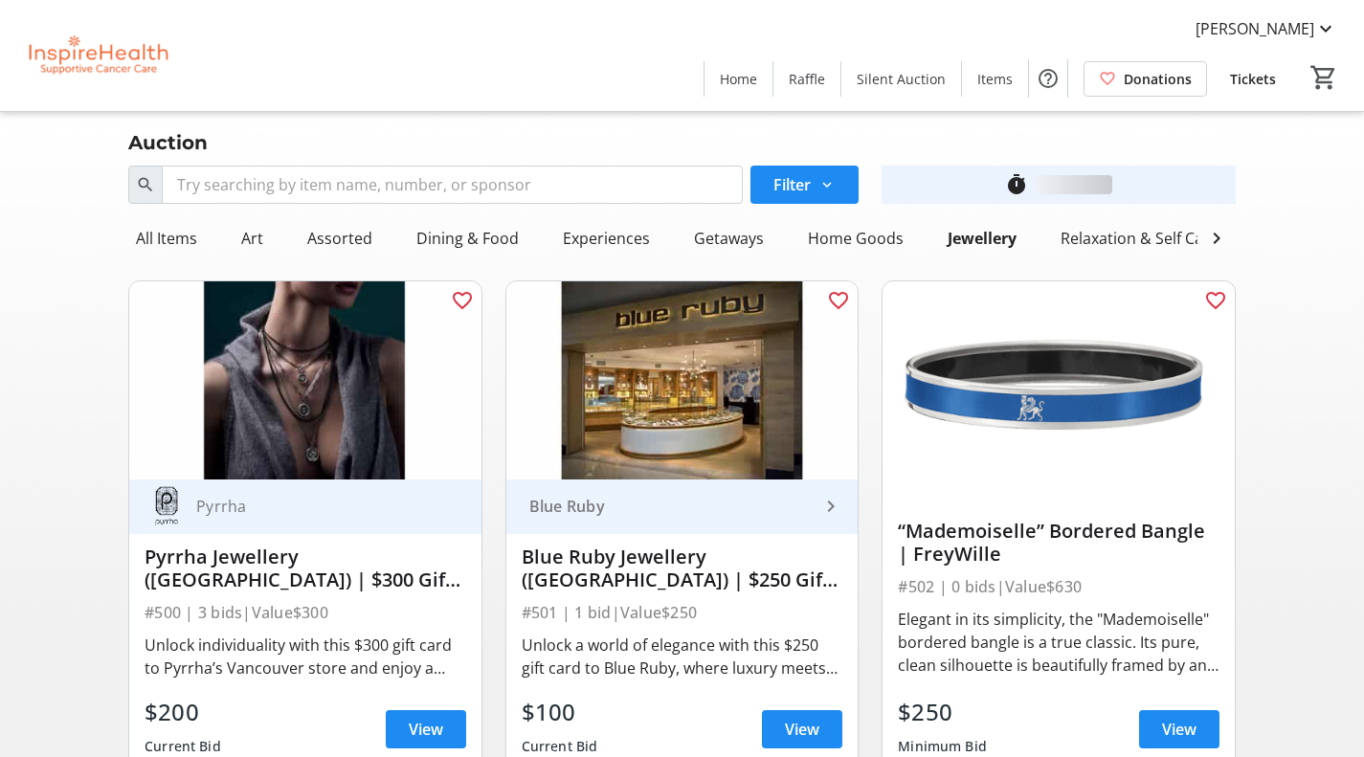
scroll to position [1693, 0]
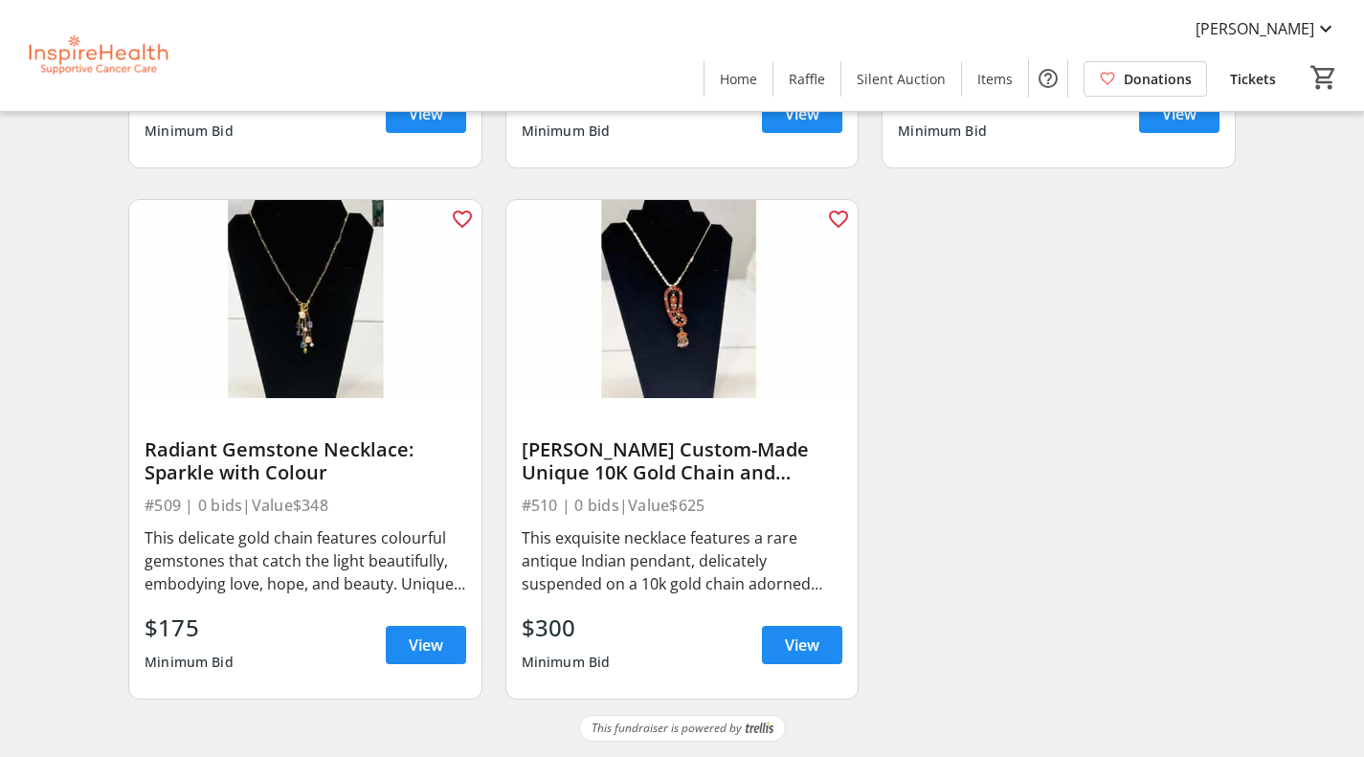
click at [308, 322] on img at bounding box center [305, 299] width 352 height 198
click at [428, 646] on span "View" at bounding box center [426, 645] width 34 height 23
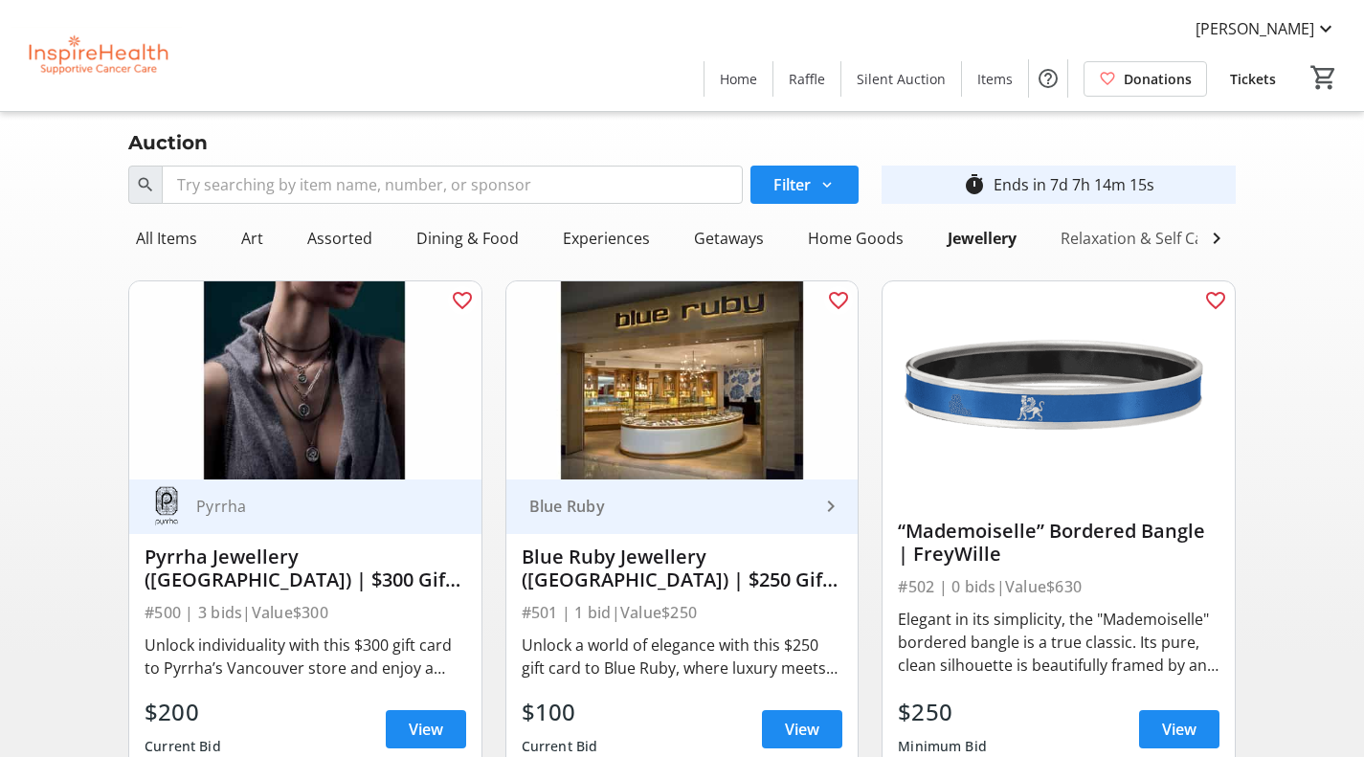
click at [1150, 243] on div "Relaxation & Self Care" at bounding box center [1139, 238] width 173 height 38
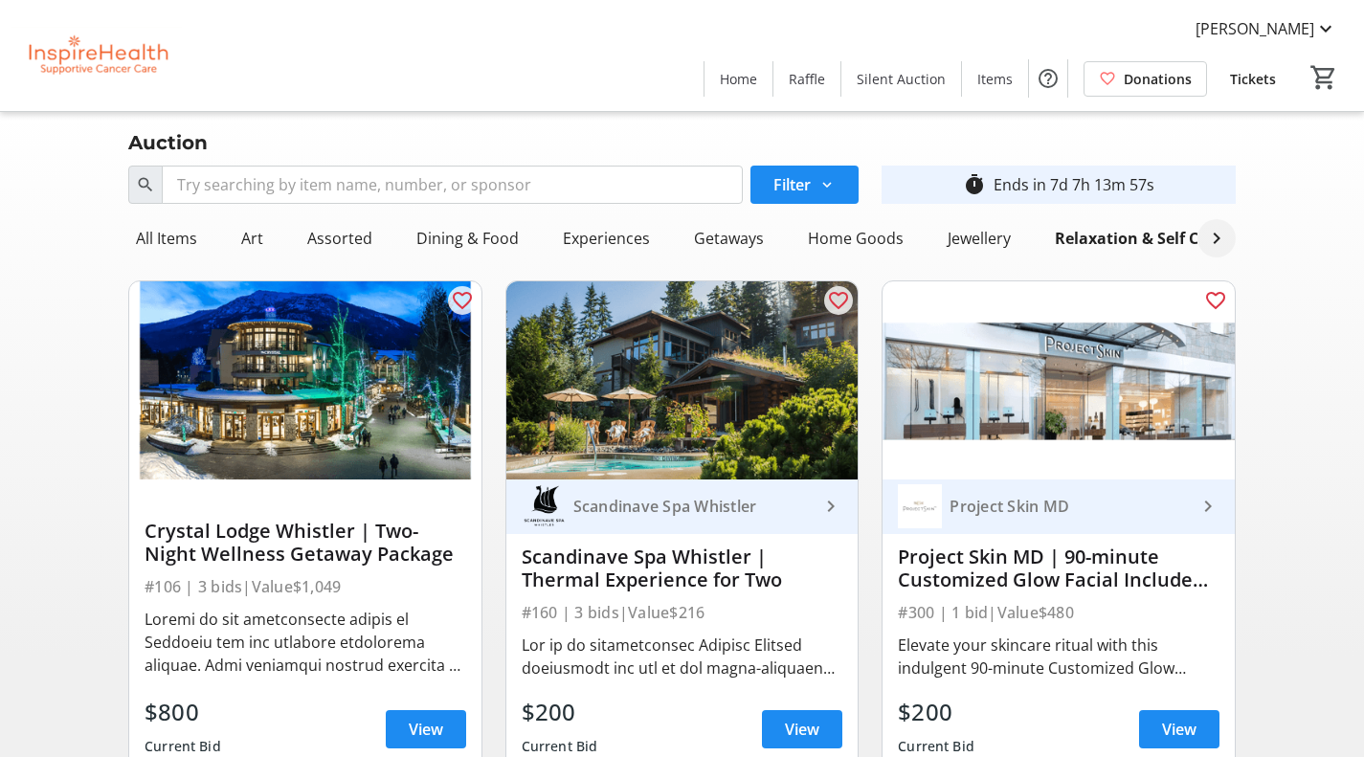
click at [1216, 236] on mat-icon at bounding box center [1216, 238] width 23 height 23
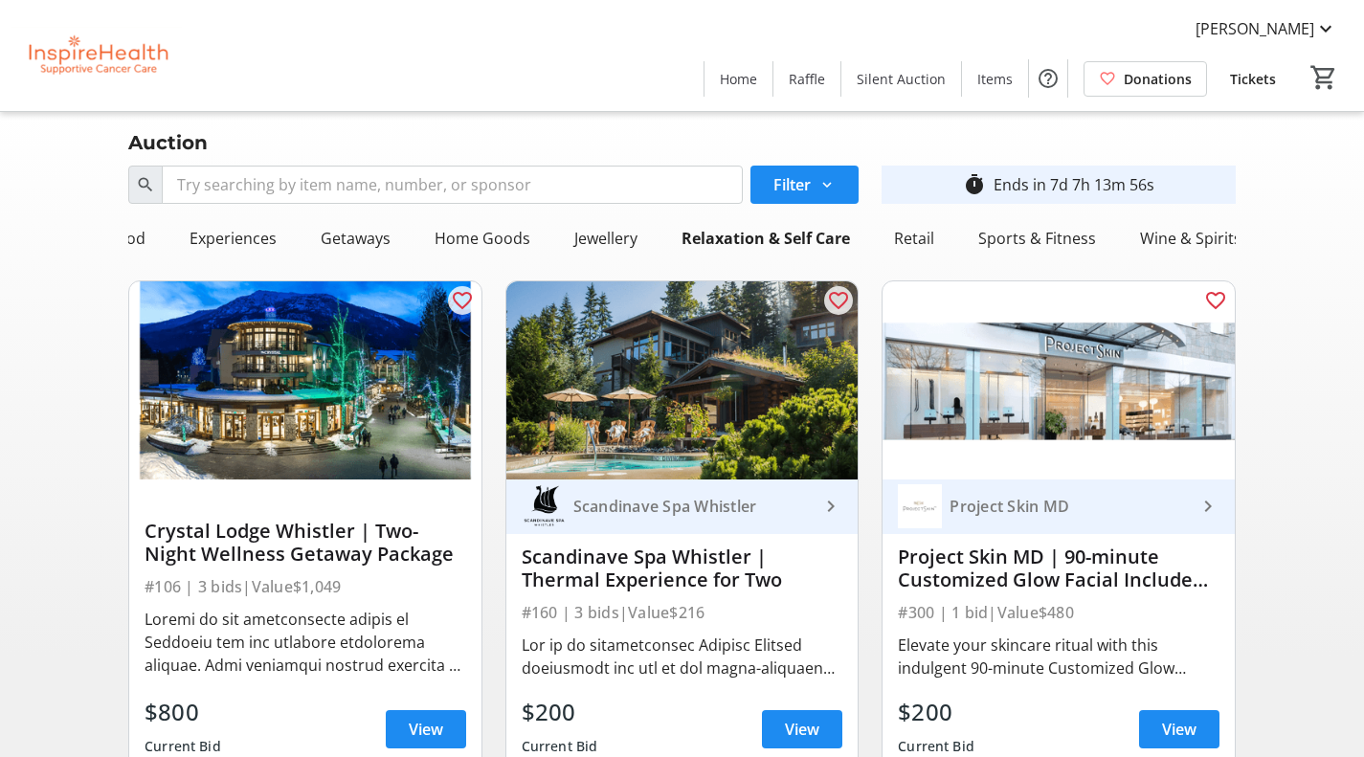
click at [1216, 236] on div "Wine & Spirits" at bounding box center [1191, 238] width 117 height 38
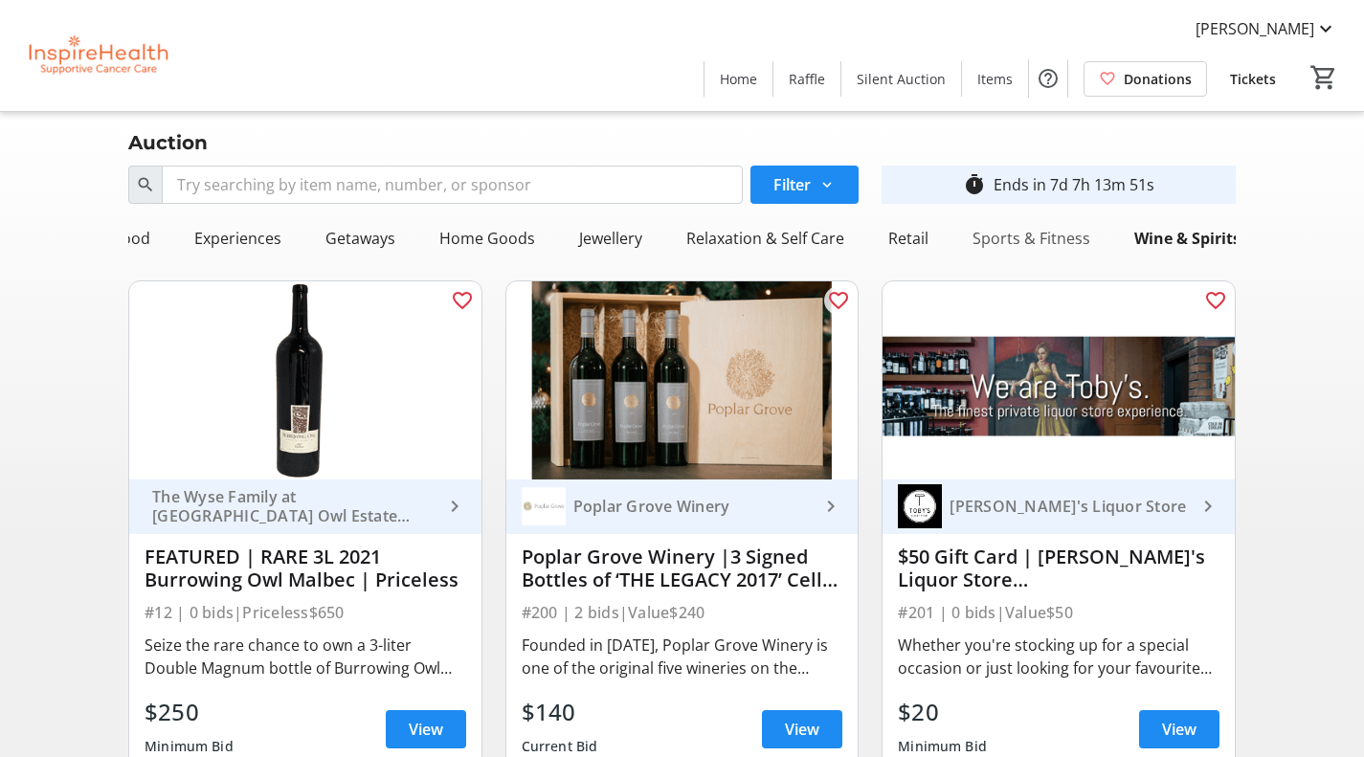
click at [1039, 239] on div "Sports & Fitness" at bounding box center [1031, 238] width 133 height 38
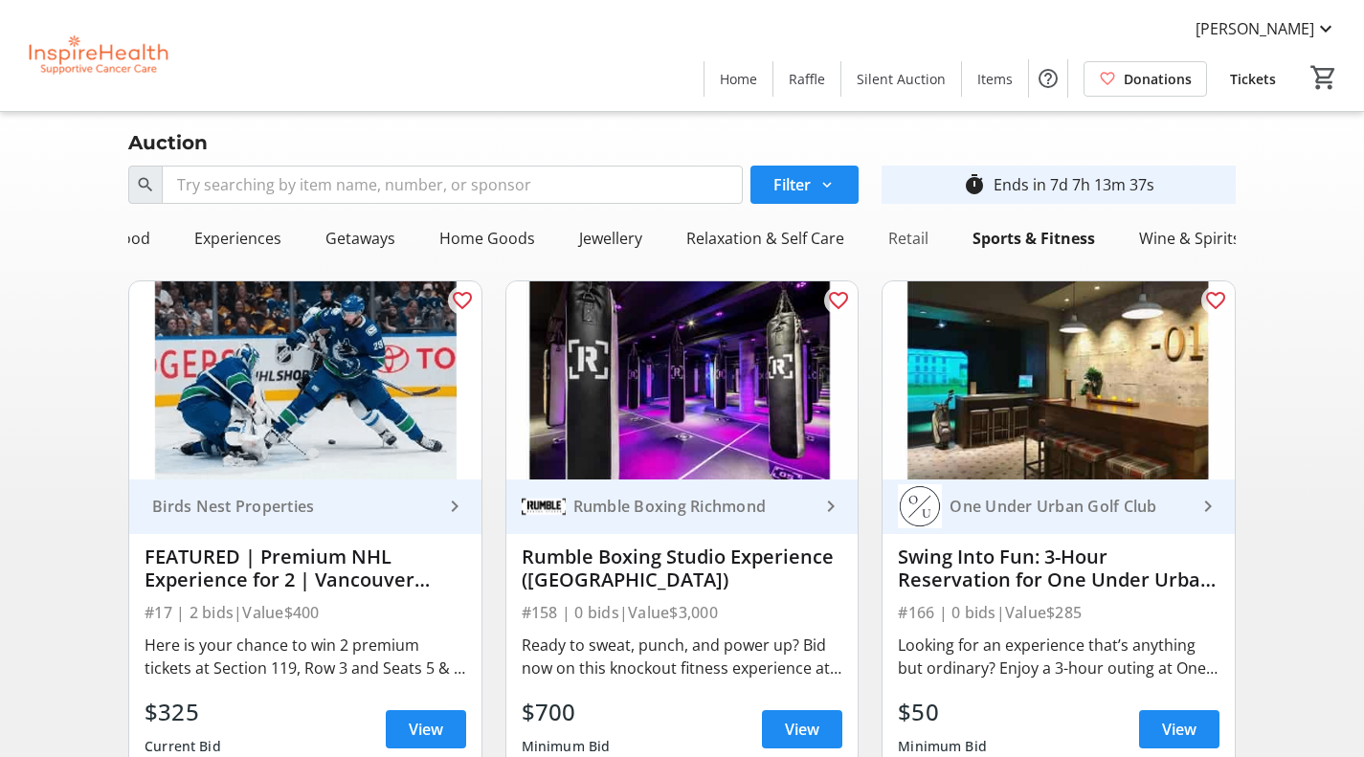
click at [903, 242] on div "Retail" at bounding box center [909, 238] width 56 height 38
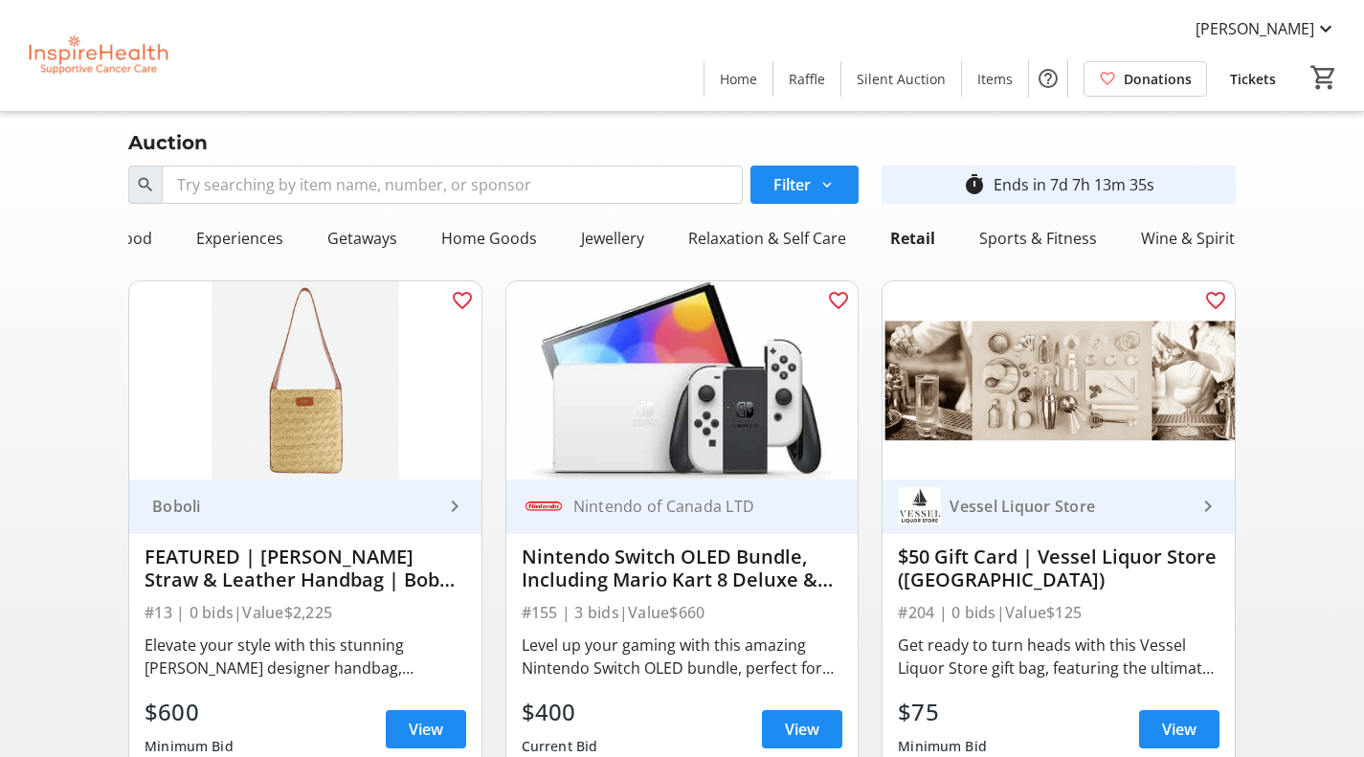
scroll to position [191, 0]
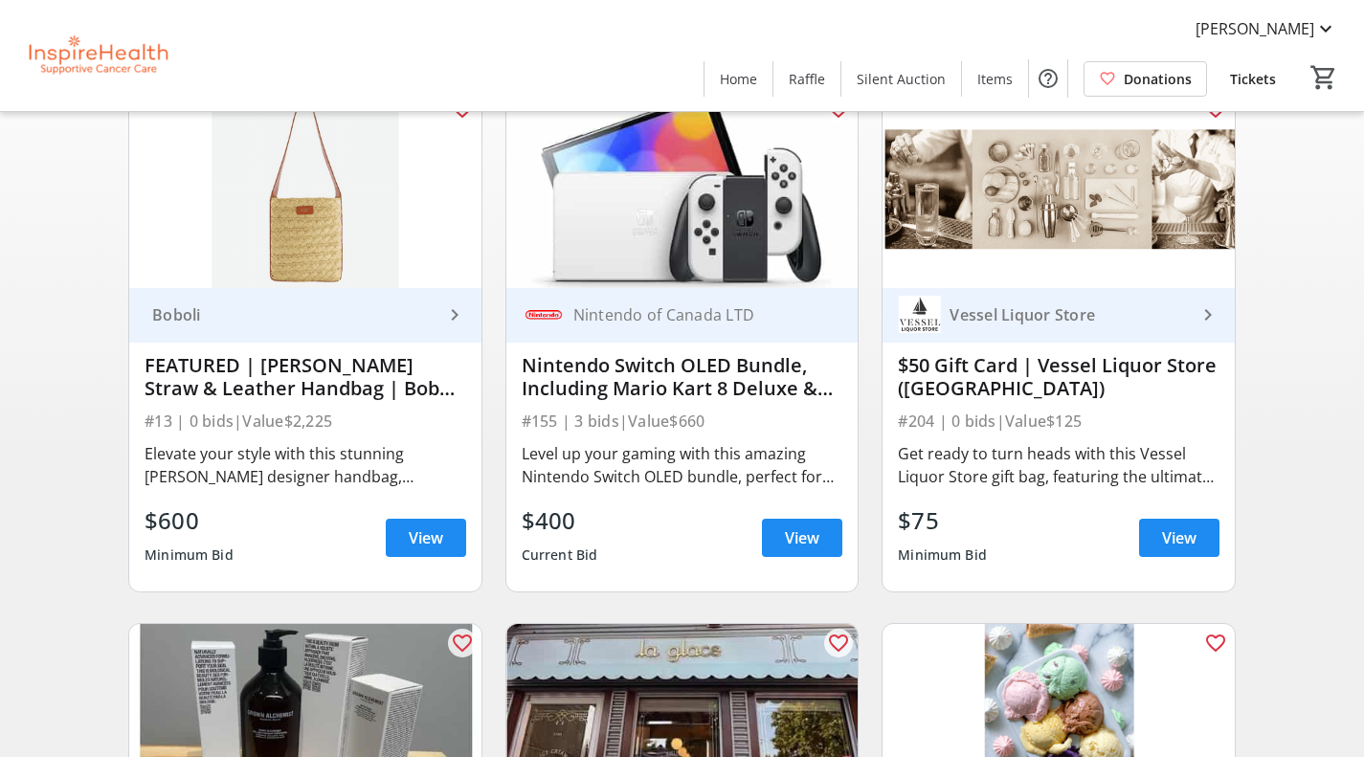
click at [655, 203] on img at bounding box center [682, 189] width 352 height 198
click at [789, 550] on span "View" at bounding box center [802, 538] width 34 height 23
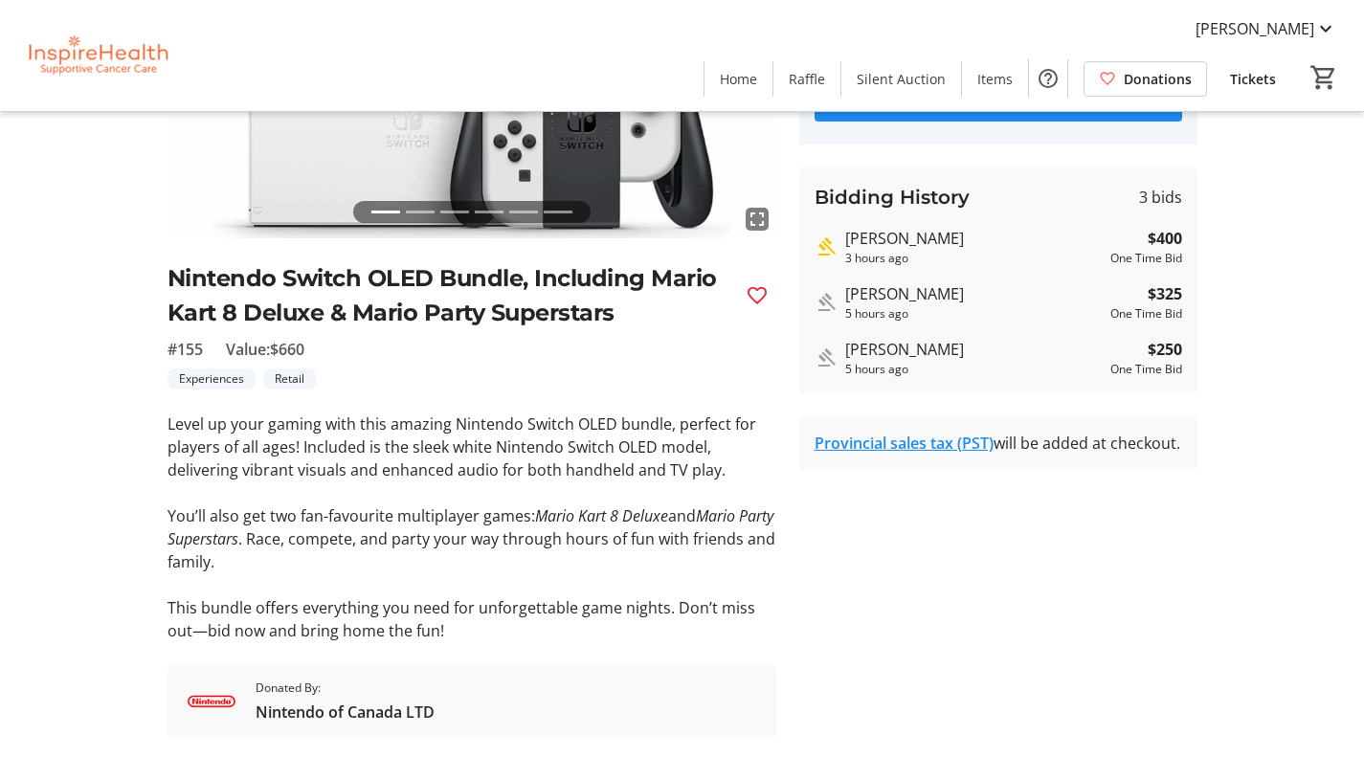
scroll to position [339, 0]
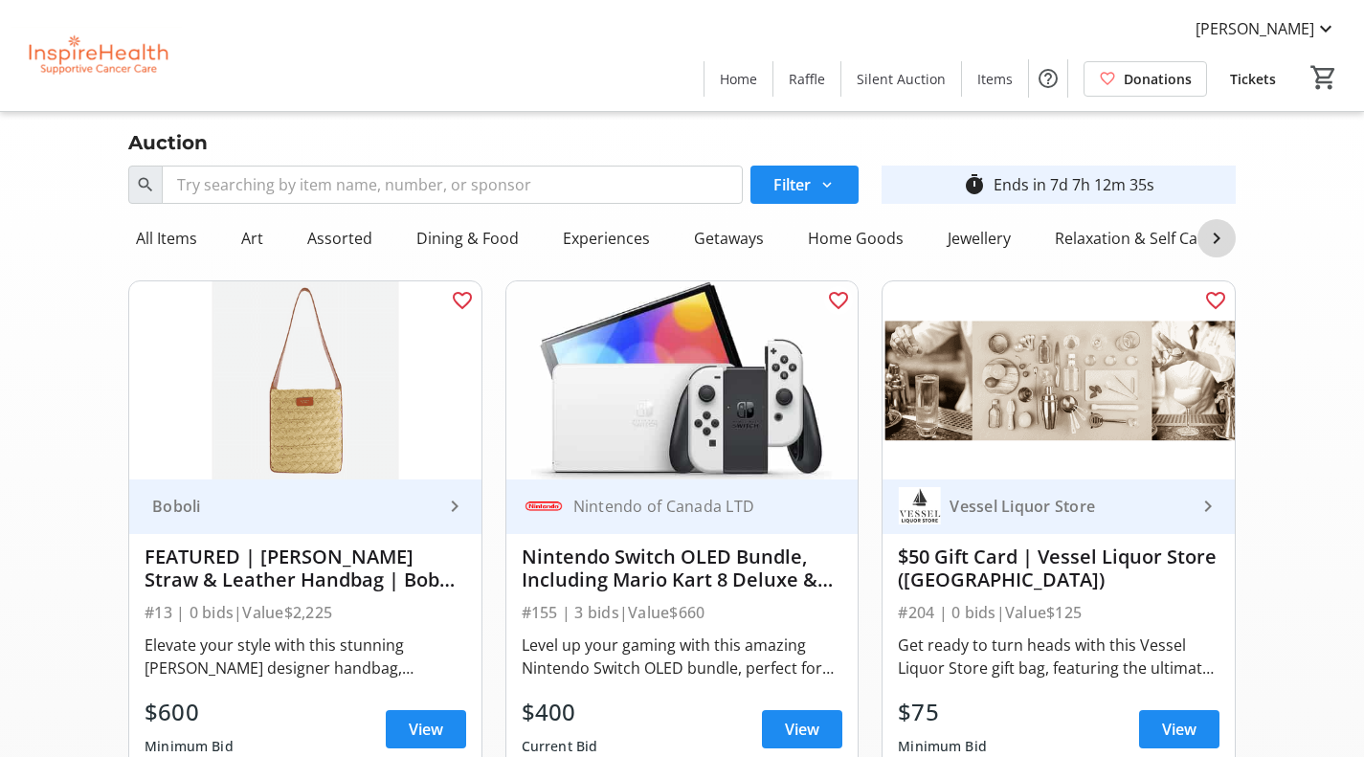
click at [1215, 242] on mat-icon at bounding box center [1216, 238] width 23 height 23
click at [1215, 242] on div "Wine & Spirits" at bounding box center [1192, 238] width 117 height 38
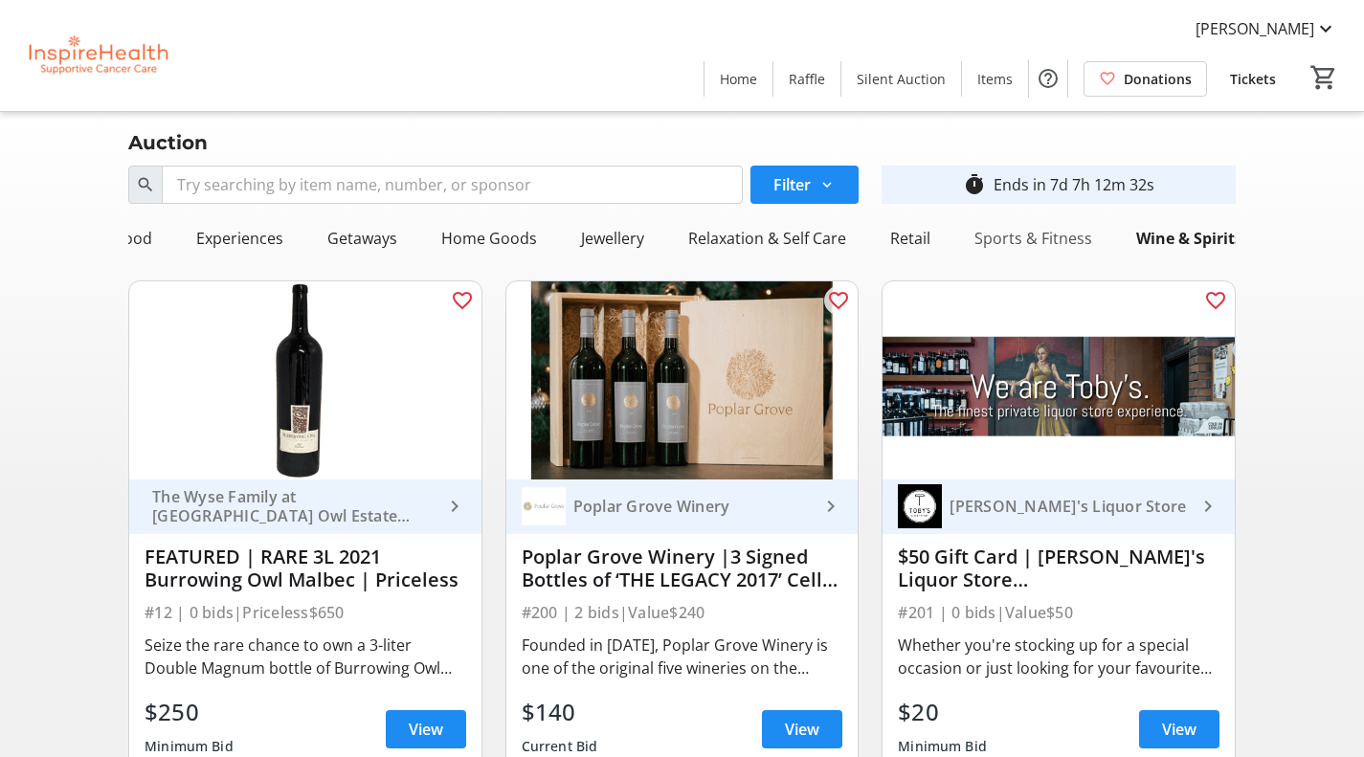
click at [1028, 238] on div "Sports & Fitness" at bounding box center [1033, 238] width 133 height 38
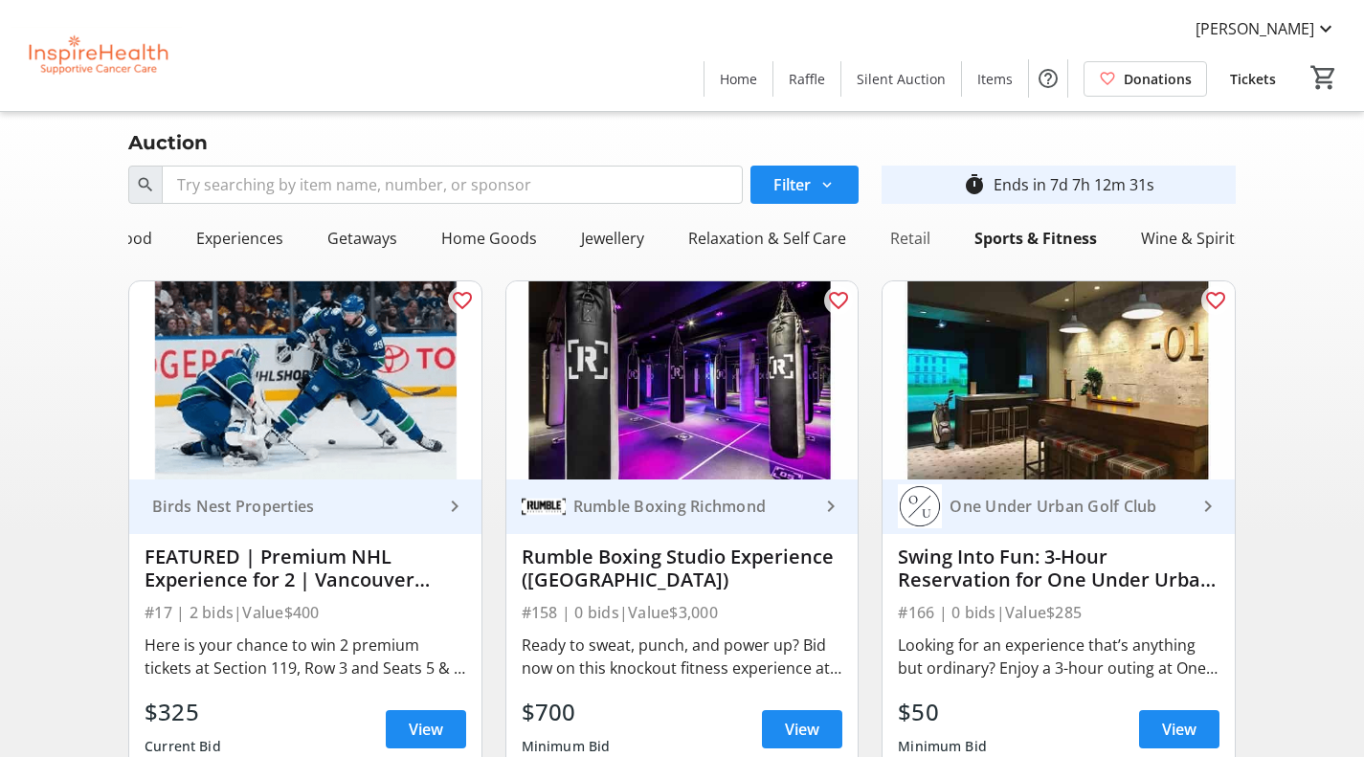
click at [926, 243] on div "Retail" at bounding box center [911, 238] width 56 height 38
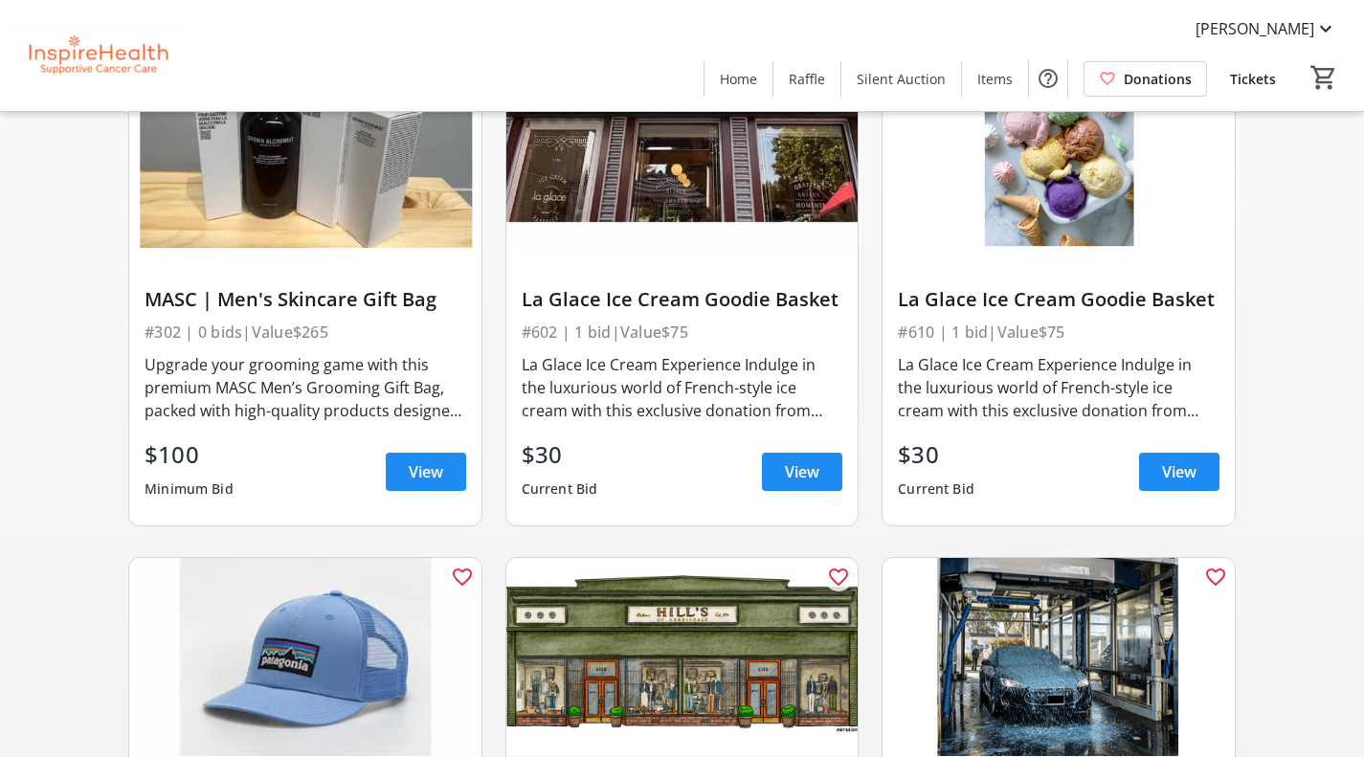
scroll to position [0, 0]
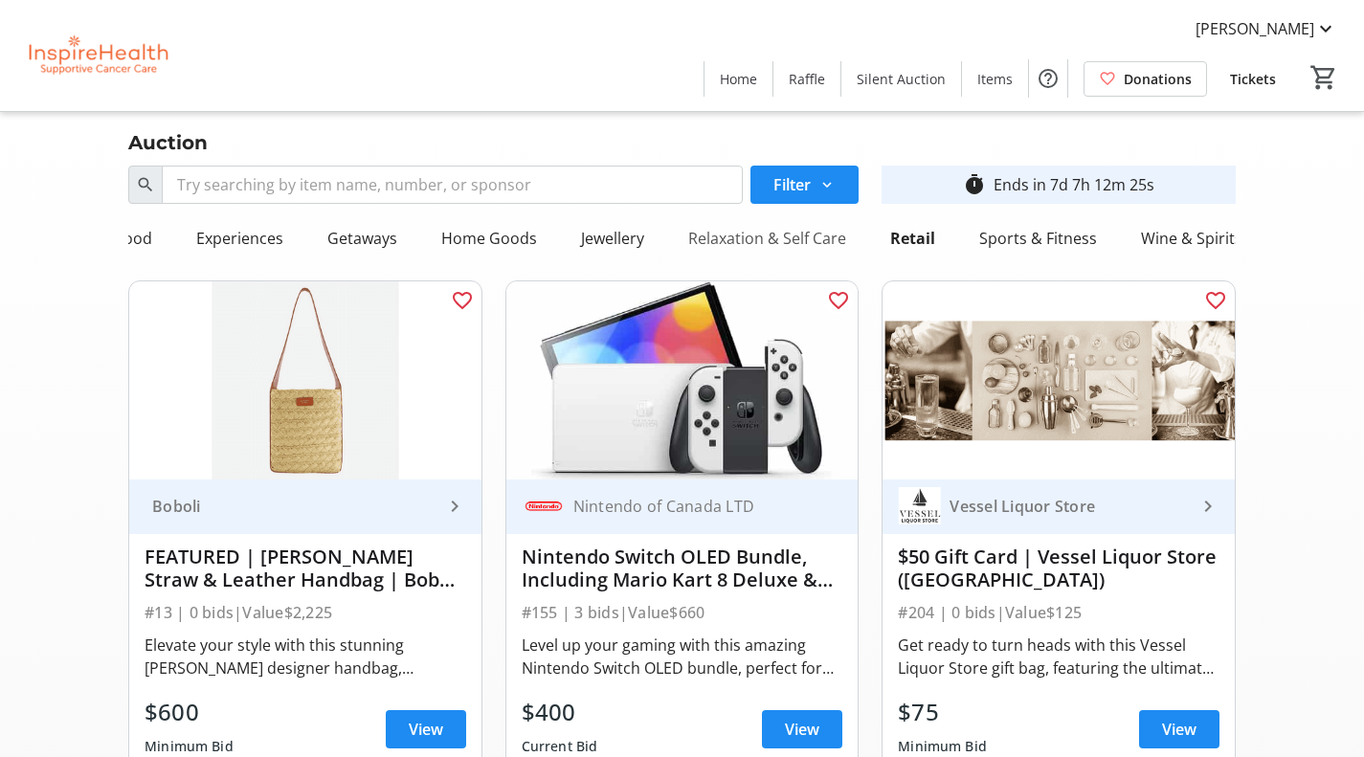
click at [775, 243] on div "Relaxation & Self Care" at bounding box center [767, 238] width 173 height 38
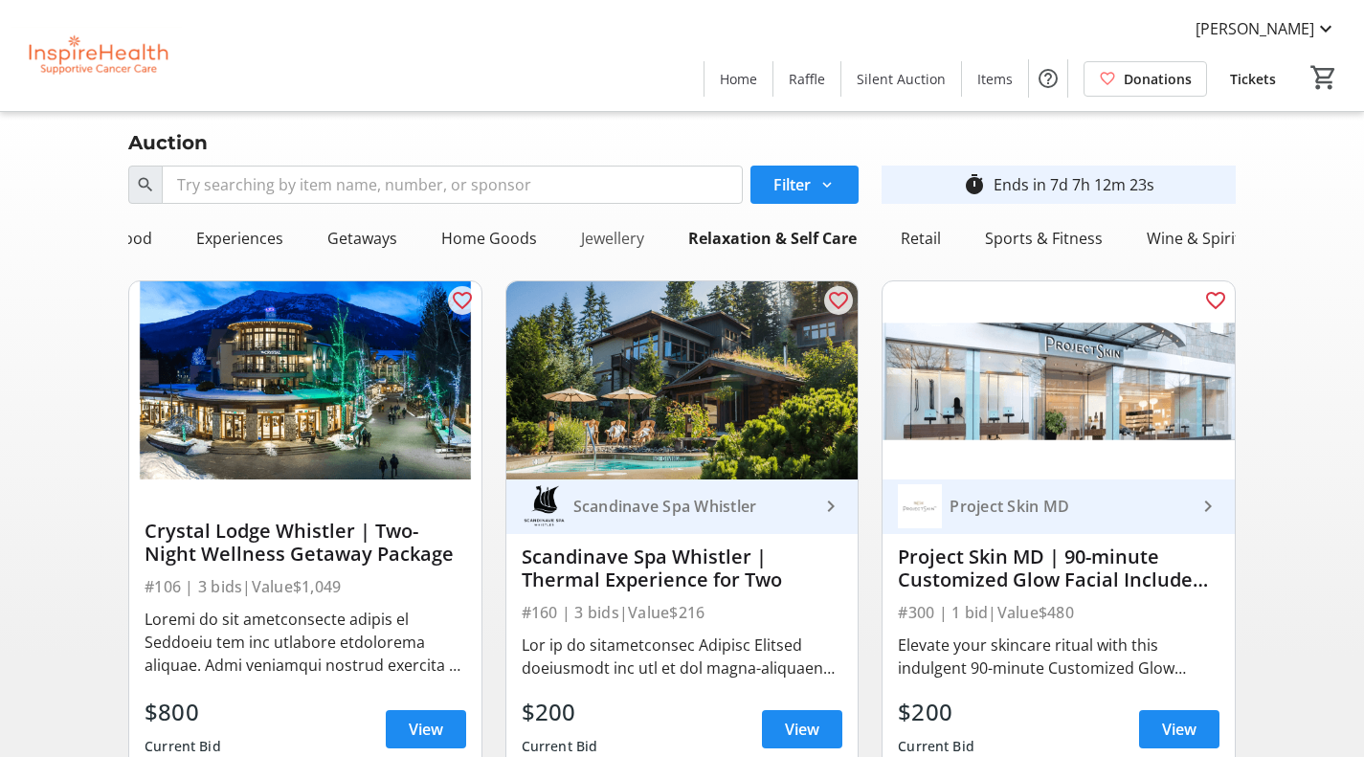
click at [616, 245] on div "Jewellery" at bounding box center [612, 238] width 79 height 38
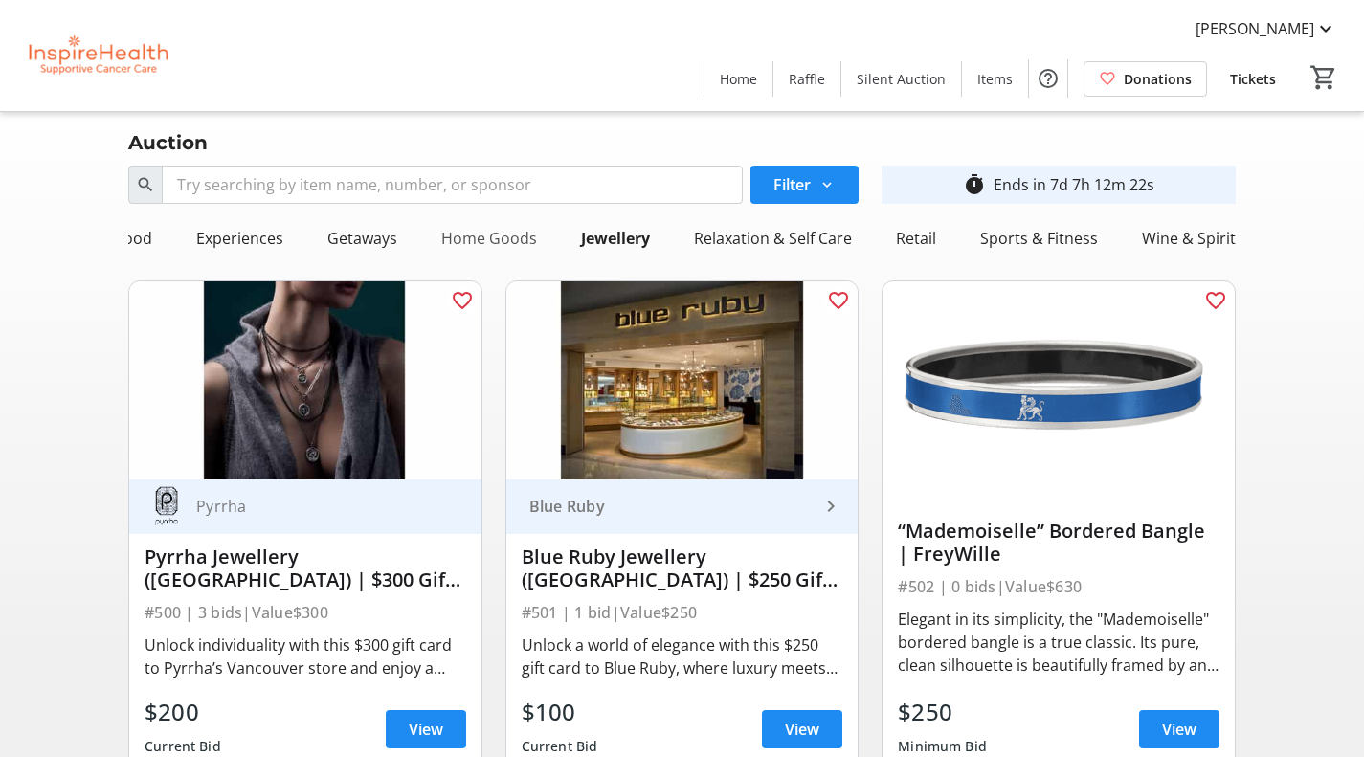
click at [528, 239] on div "Home Goods" at bounding box center [489, 238] width 111 height 38
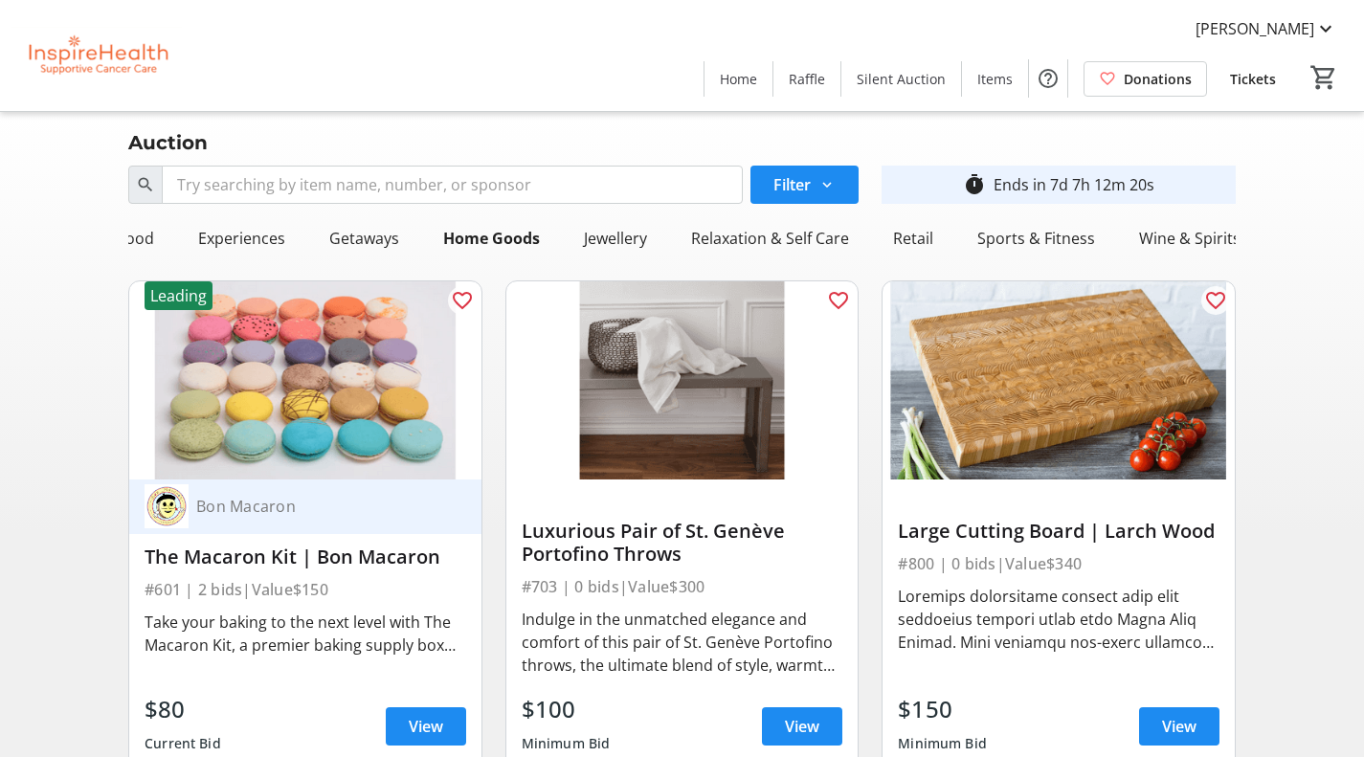
scroll to position [191, 0]
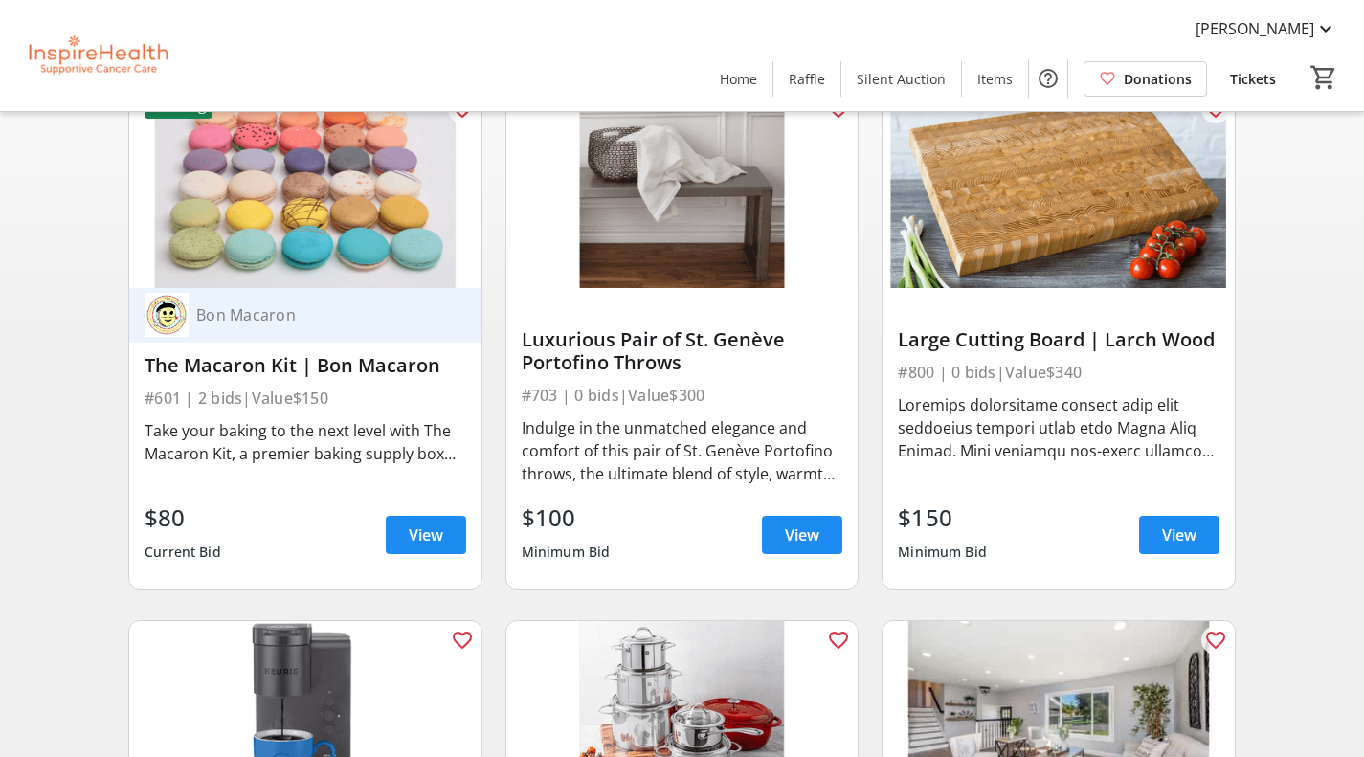
click at [394, 526] on div "$80 Current Bid View" at bounding box center [306, 535] width 322 height 69
click at [396, 534] on span at bounding box center [426, 535] width 80 height 46
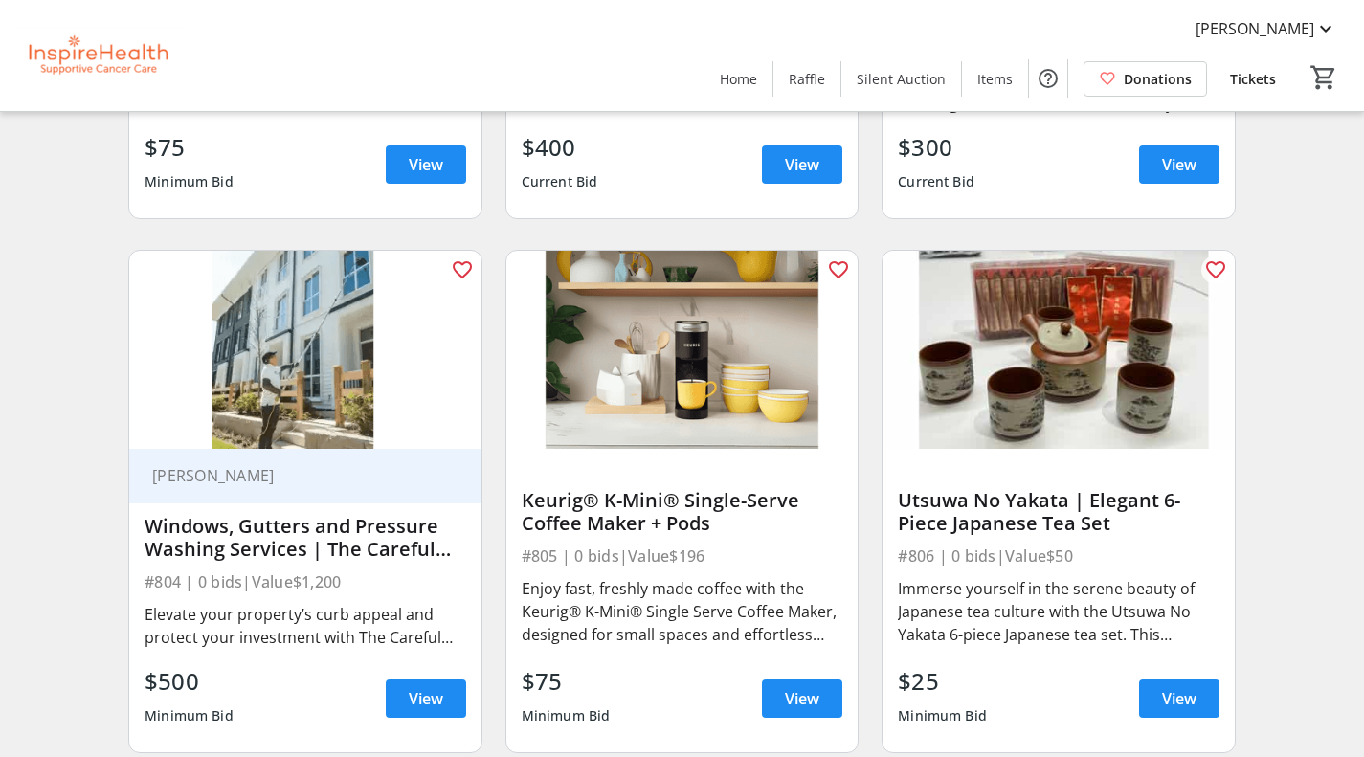
scroll to position [1149, 0]
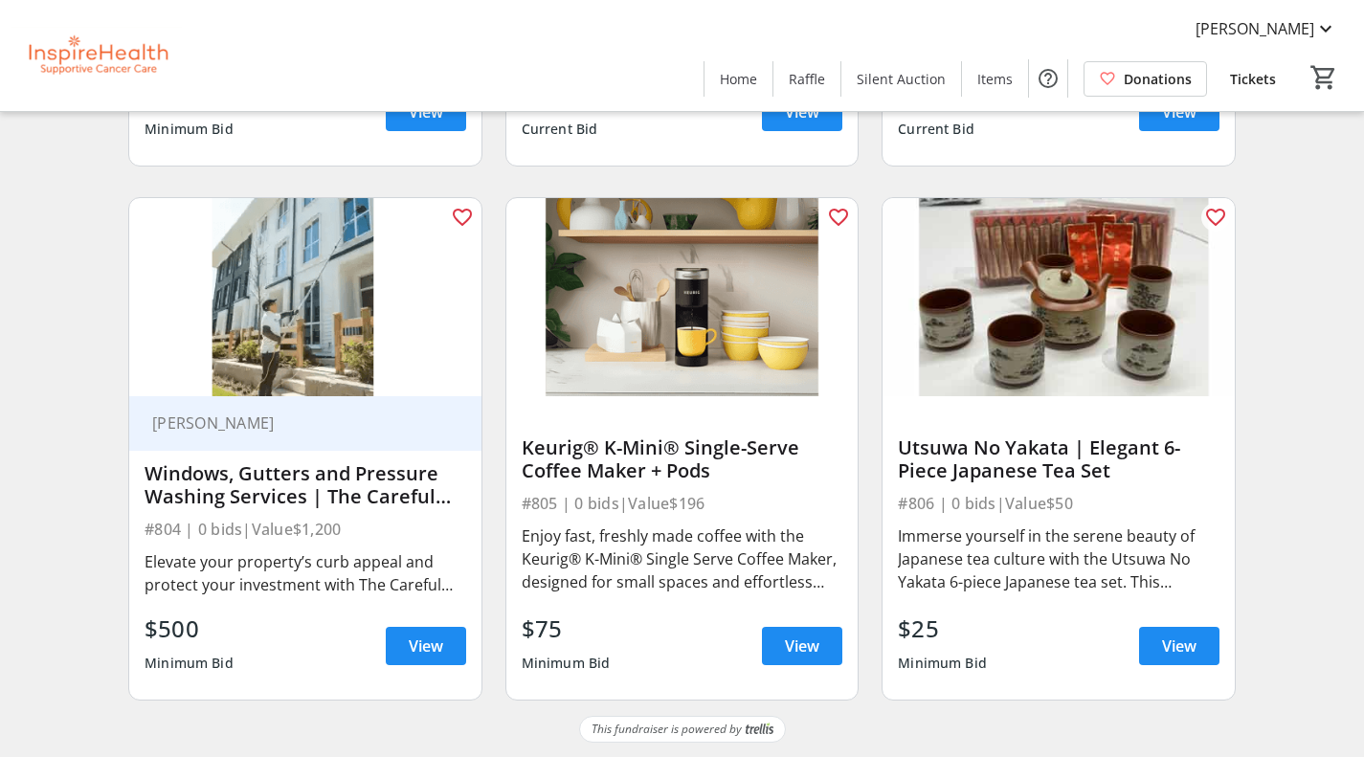
click at [1075, 339] on img at bounding box center [1059, 297] width 352 height 198
click at [1184, 658] on span "View" at bounding box center [1179, 646] width 34 height 23
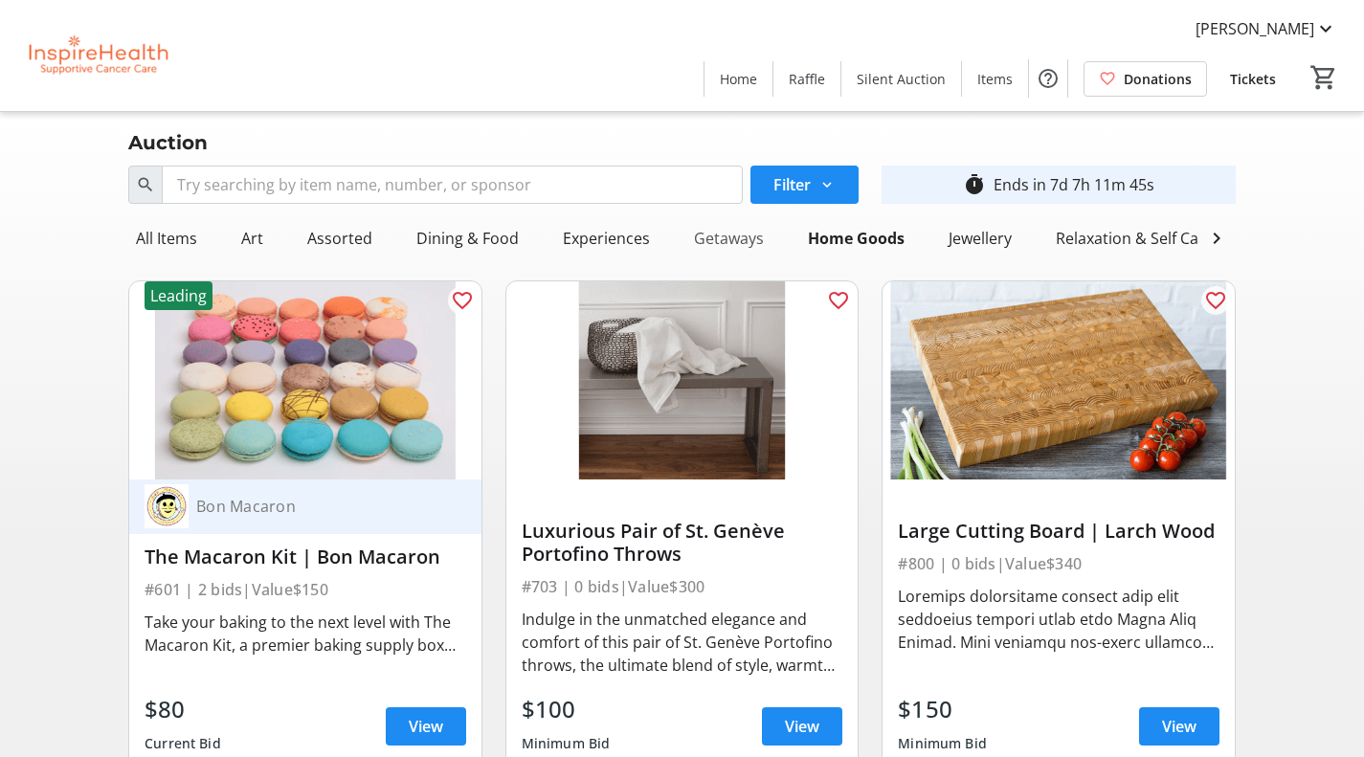
click at [730, 239] on div "Getaways" at bounding box center [728, 238] width 85 height 38
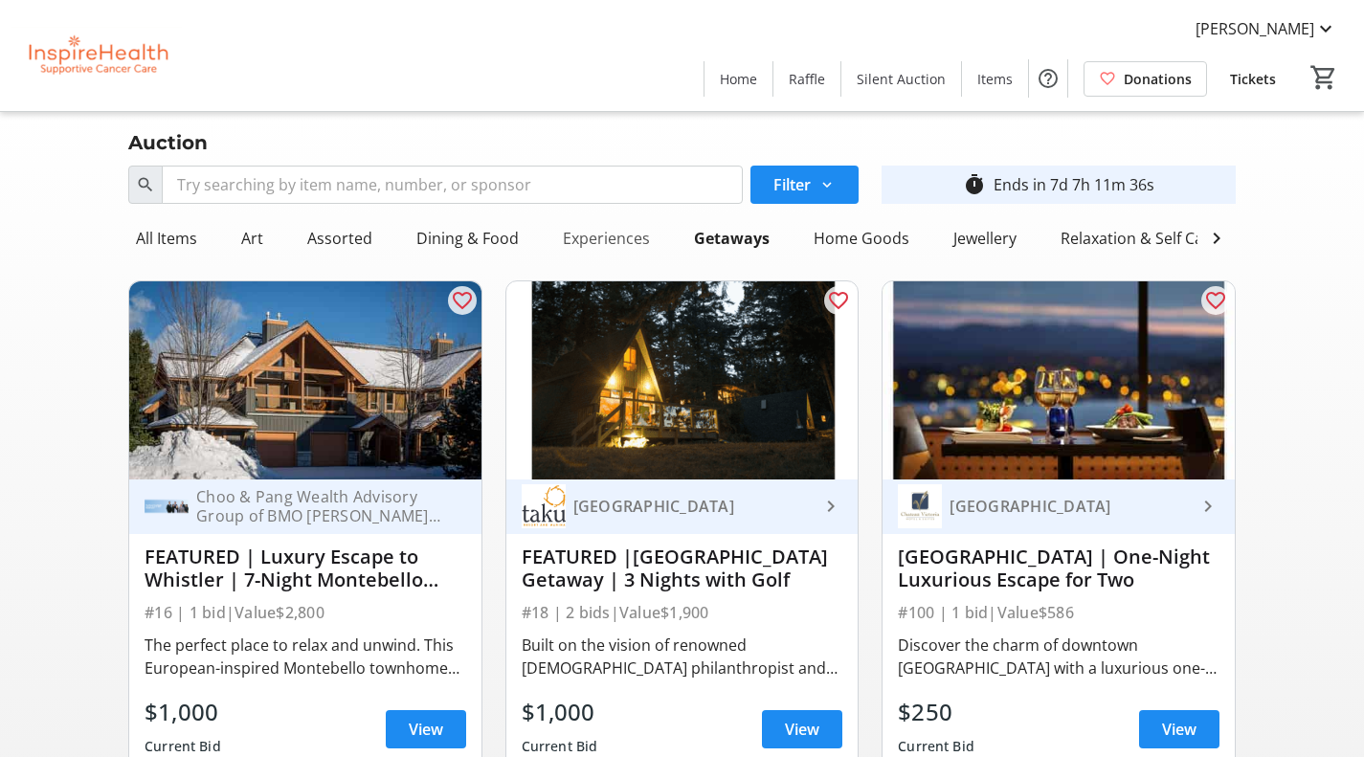
click at [610, 222] on div "Experiences" at bounding box center [606, 238] width 102 height 38
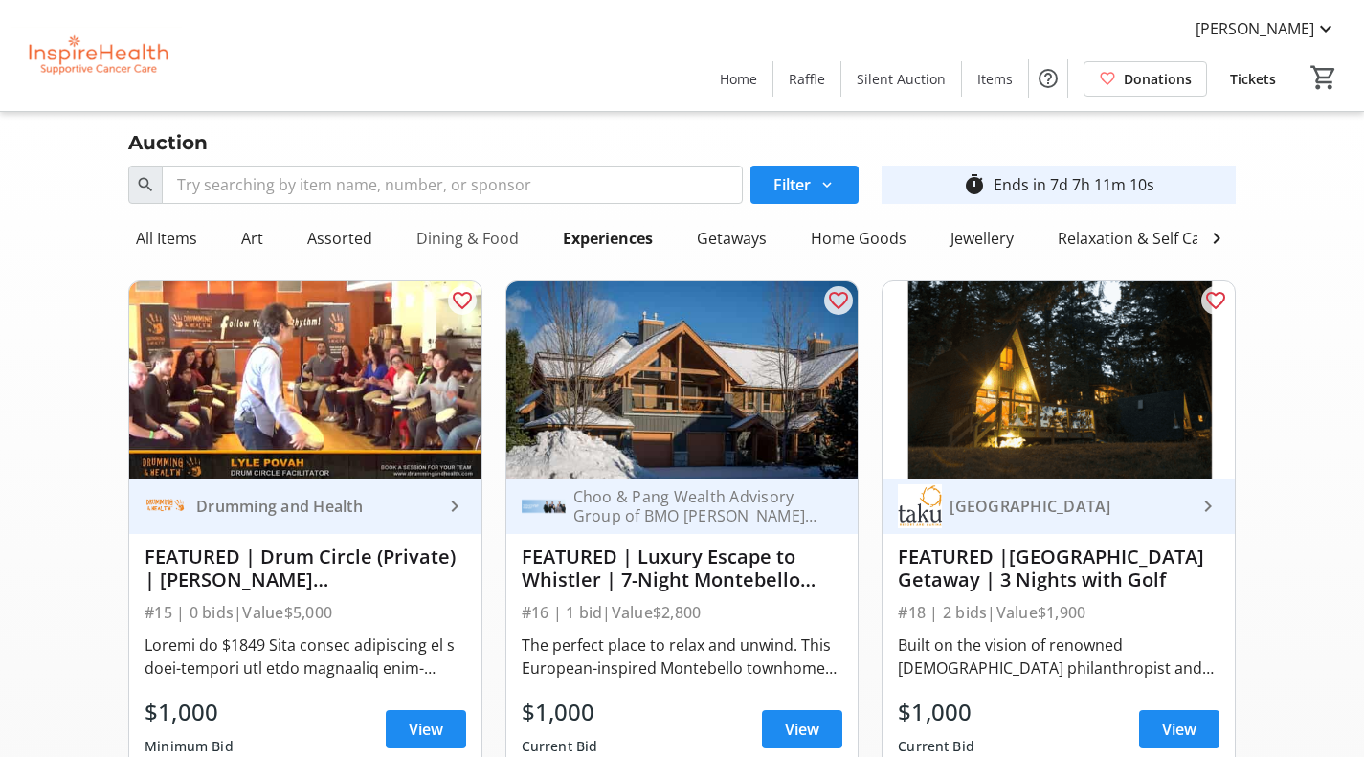
click at [487, 233] on div "Dining & Food" at bounding box center [468, 238] width 118 height 38
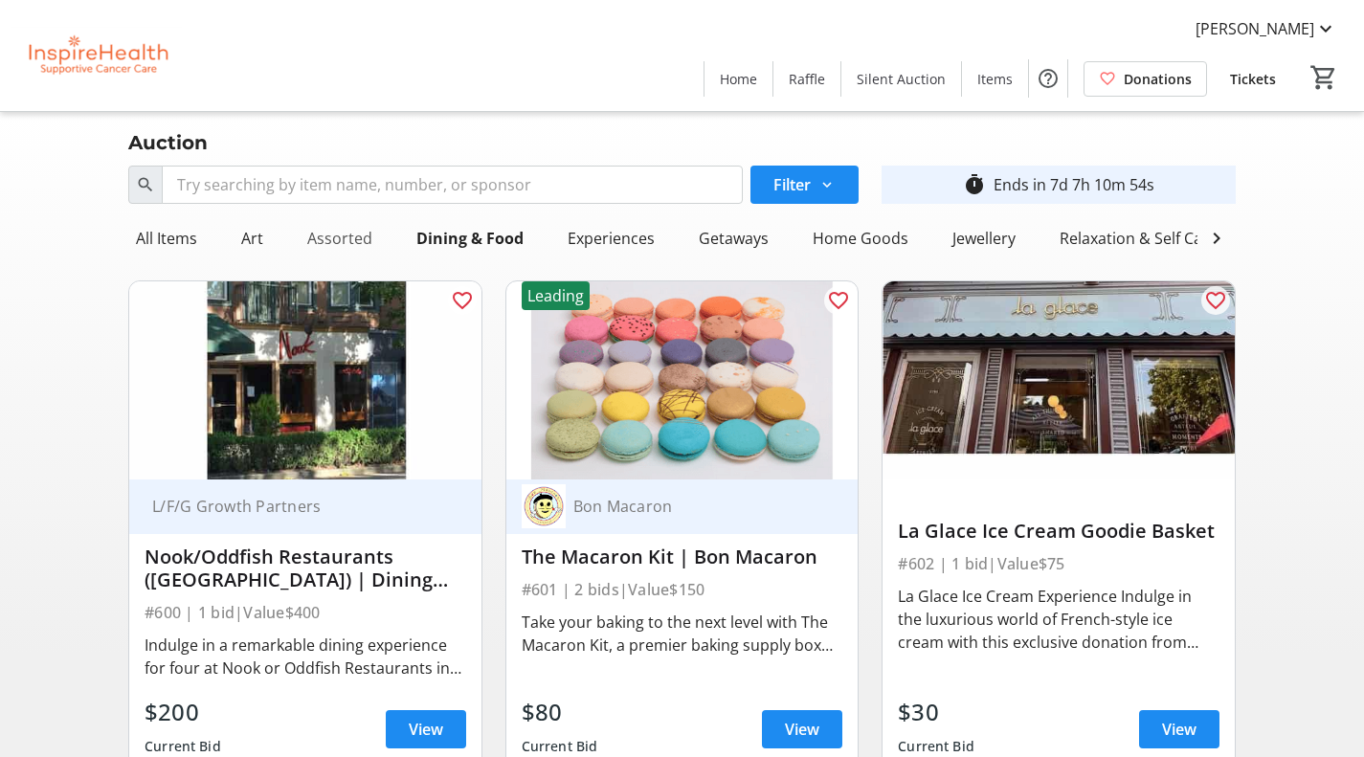
click at [346, 232] on div "Assorted" at bounding box center [340, 238] width 80 height 38
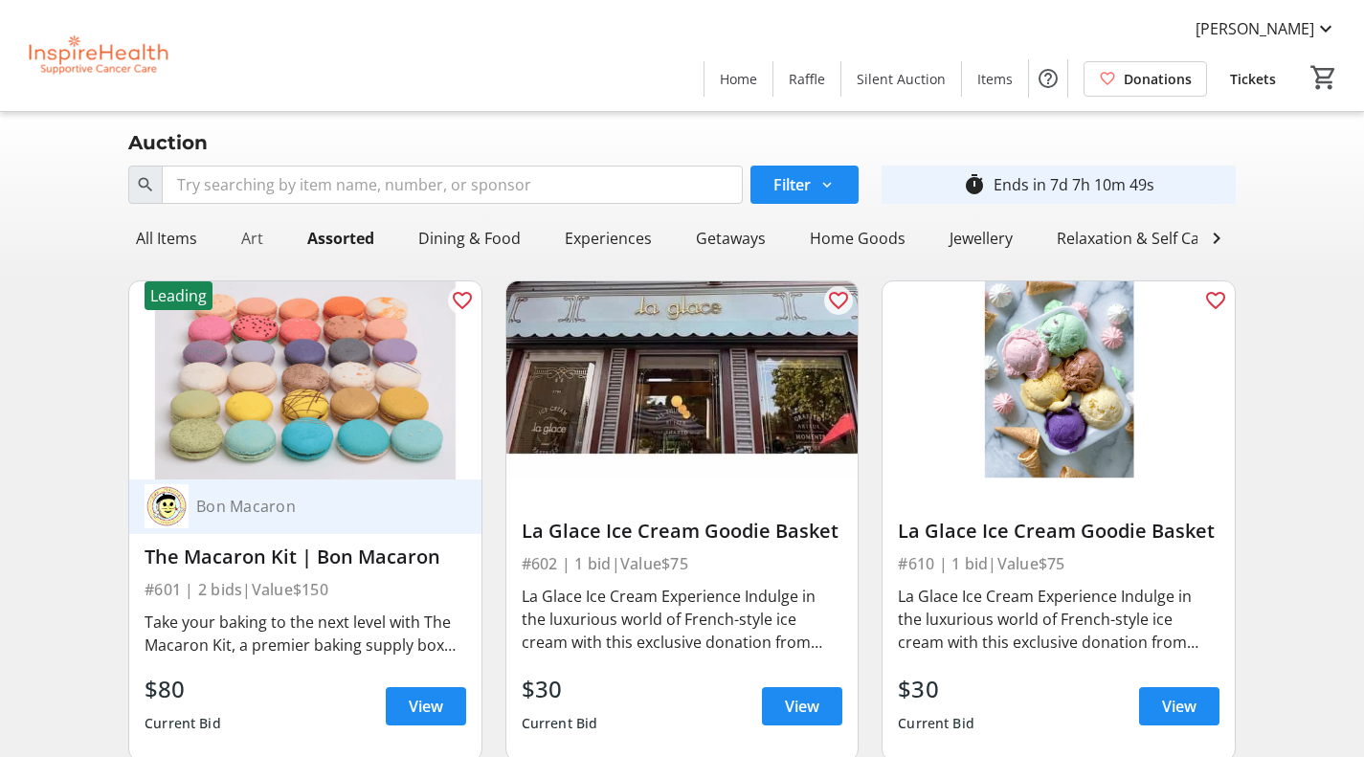
click at [267, 249] on div "Art" at bounding box center [252, 238] width 37 height 38
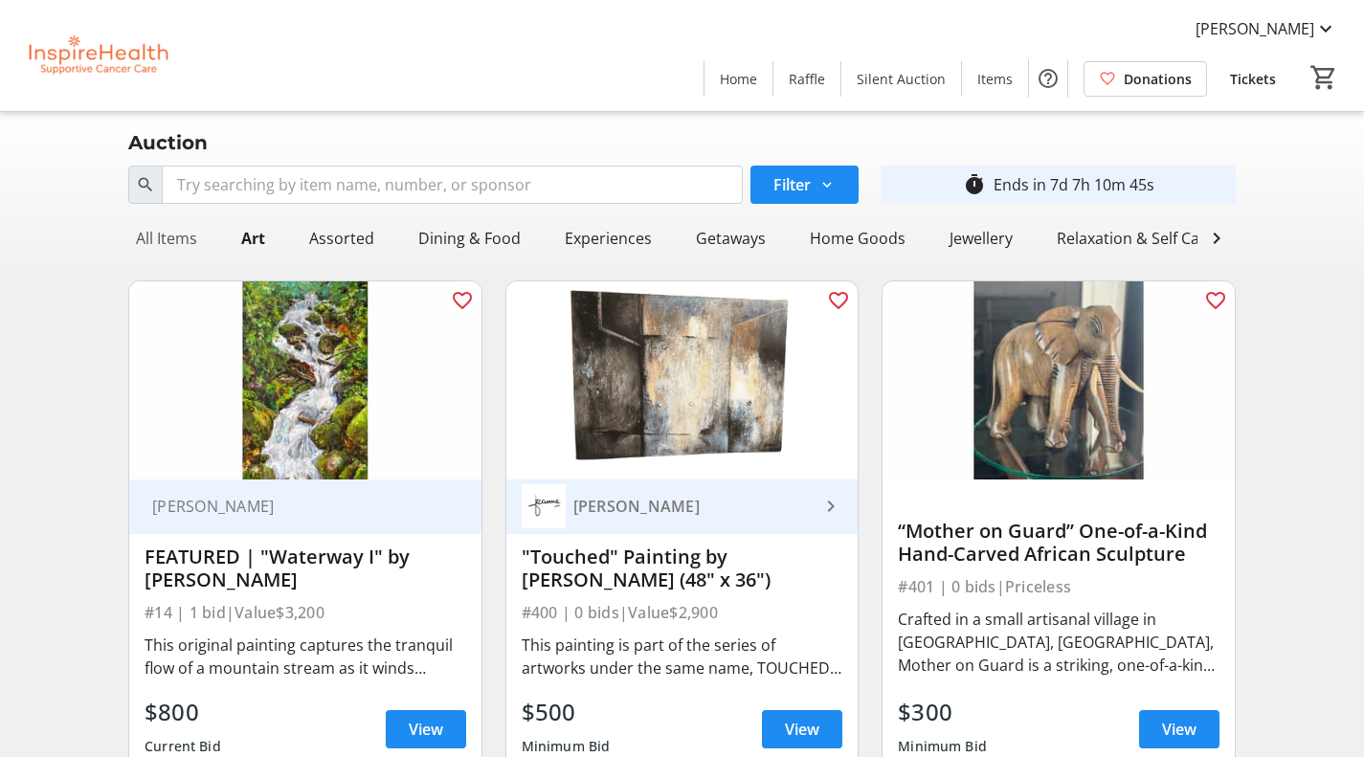
click at [187, 236] on div "All Items" at bounding box center [166, 238] width 77 height 38
